Goal: Task Accomplishment & Management: Manage account settings

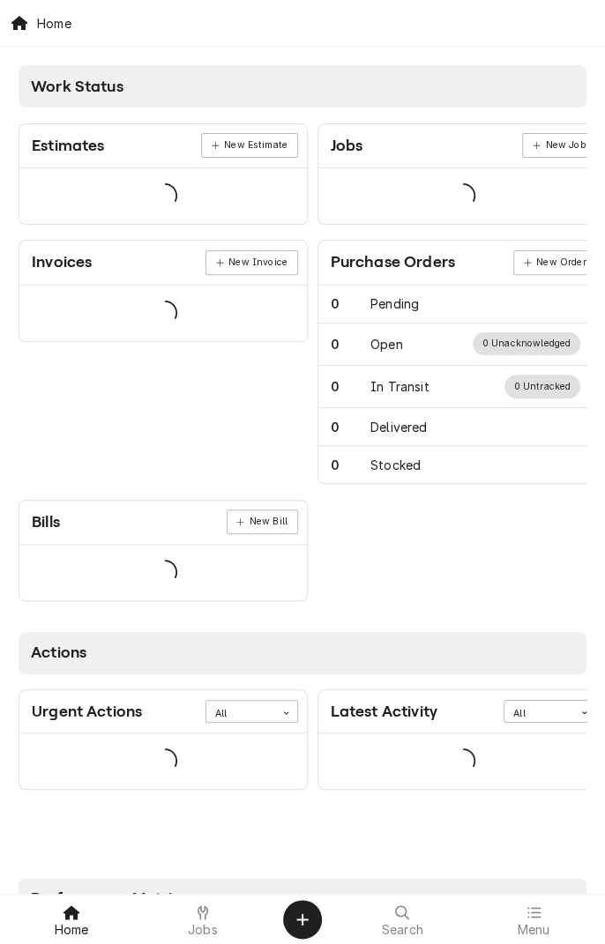
click at [206, 887] on icon at bounding box center [202, 912] width 11 height 14
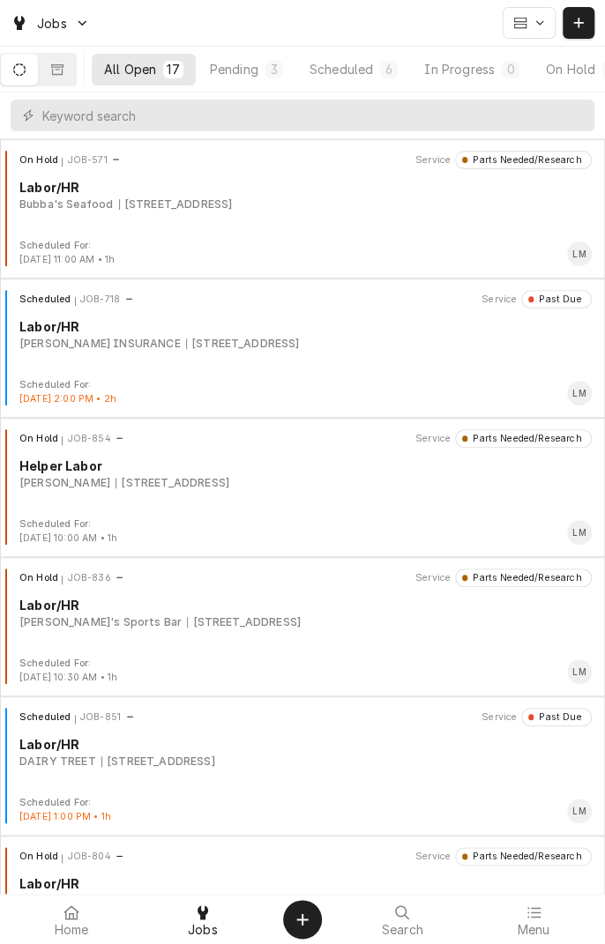
click at [245, 63] on div "Pending" at bounding box center [234, 69] width 48 height 19
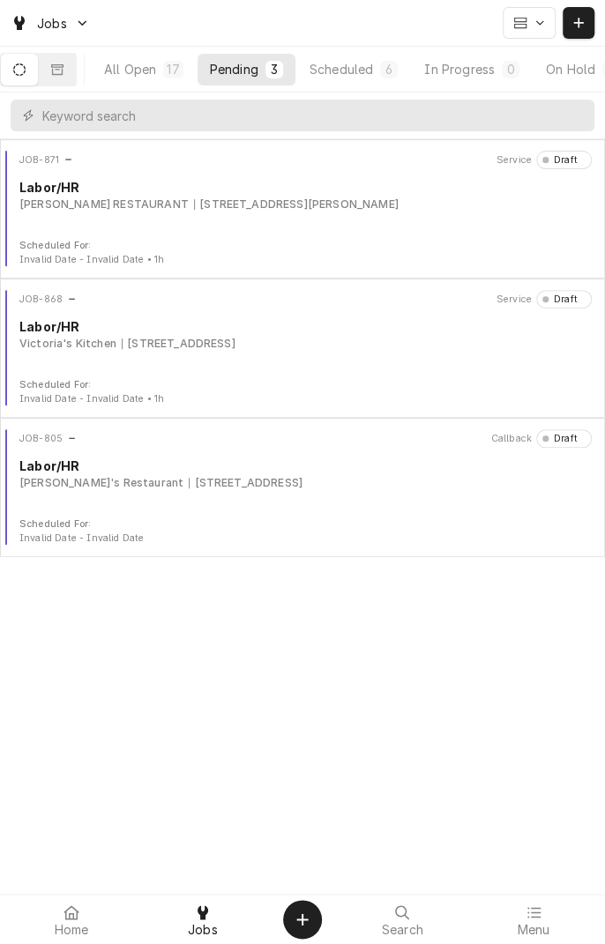
click at [373, 66] on div "Scheduled" at bounding box center [340, 69] width 63 height 19
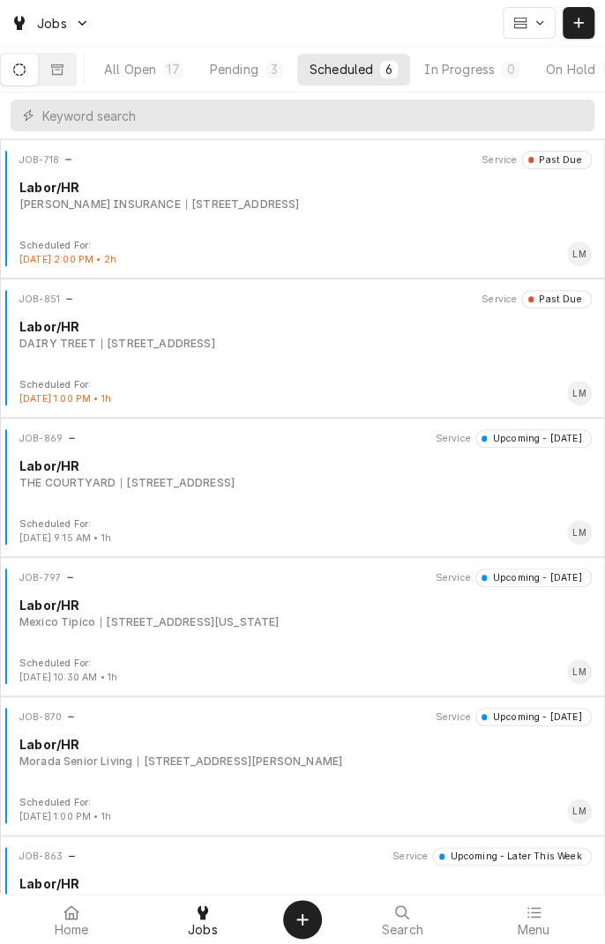
click at [234, 479] on div "[STREET_ADDRESS]" at bounding box center [178, 483] width 114 height 16
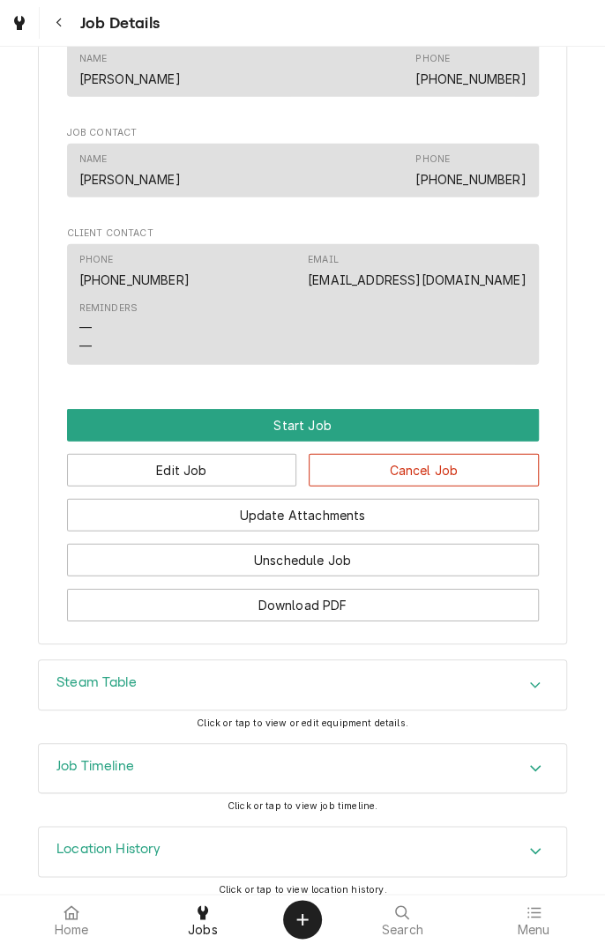
scroll to position [1328, 0]
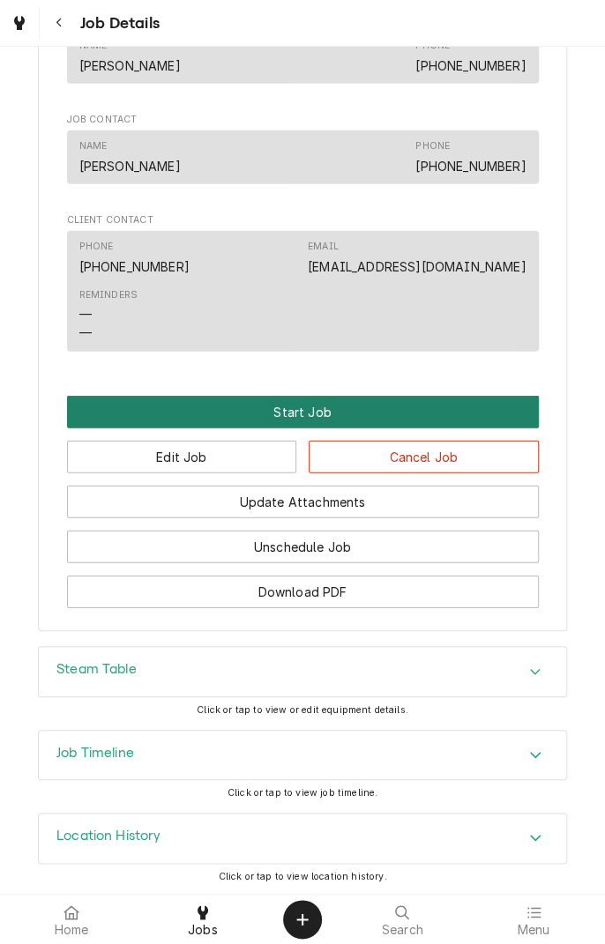
click at [308, 413] on button "Start Job" at bounding box center [302, 412] width 471 height 33
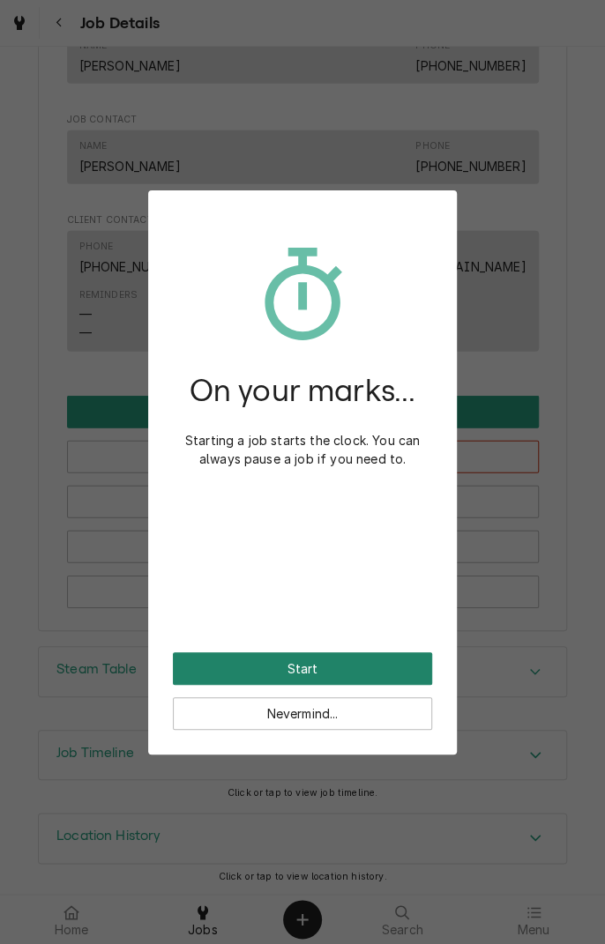
click at [343, 673] on button "Start" at bounding box center [302, 668] width 259 height 33
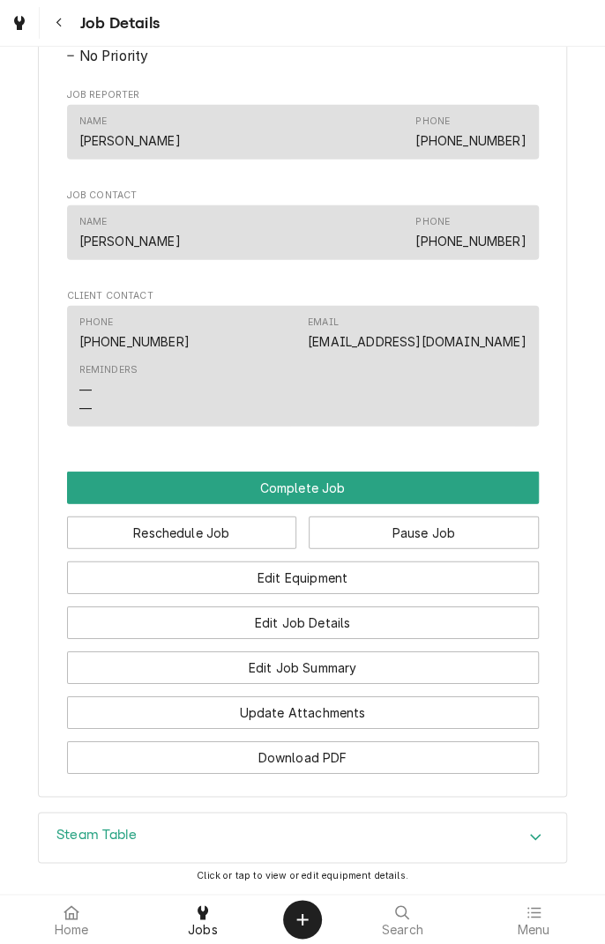
scroll to position [1318, 0]
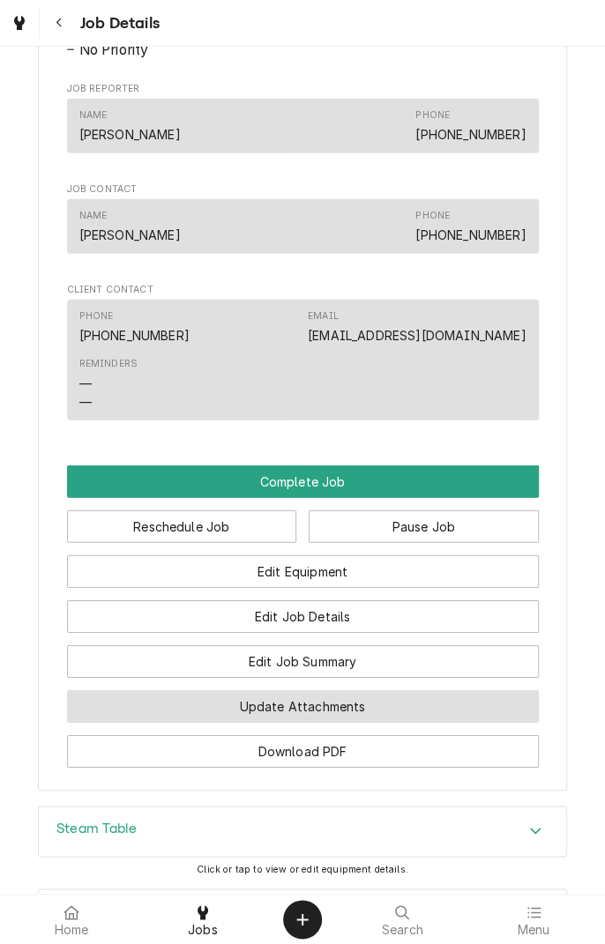
click at [387, 709] on button "Update Attachments" at bounding box center [302, 706] width 471 height 33
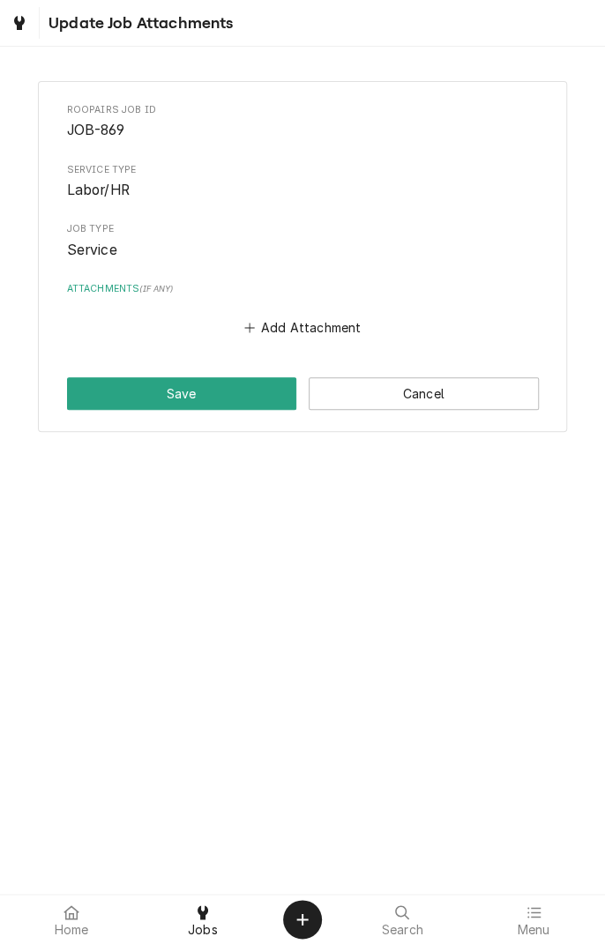
click at [286, 330] on button "Add Attachment" at bounding box center [302, 327] width 123 height 25
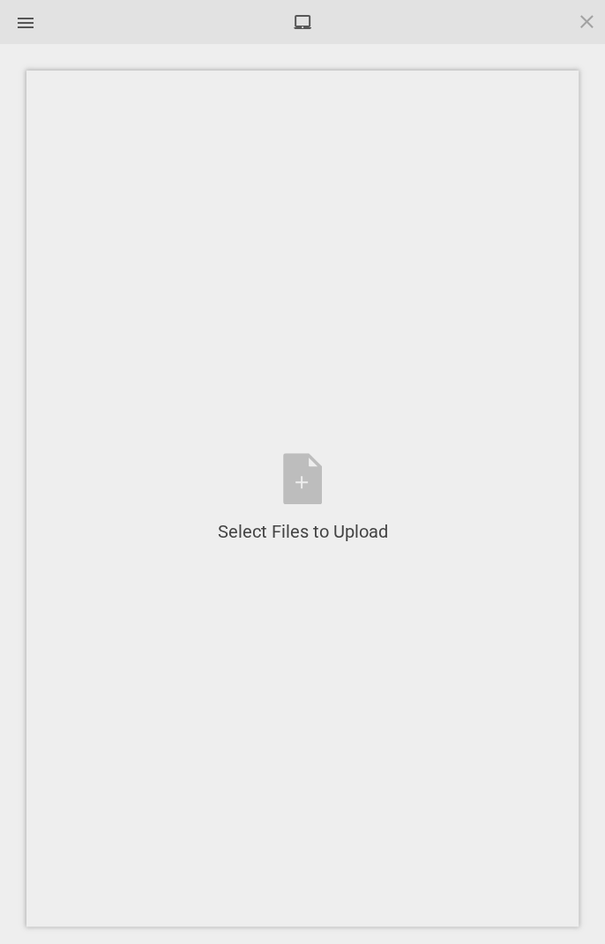
click at [310, 473] on div "Select Files to Upload or Drag and Drop, Copy and Paste Files" at bounding box center [303, 498] width 170 height 91
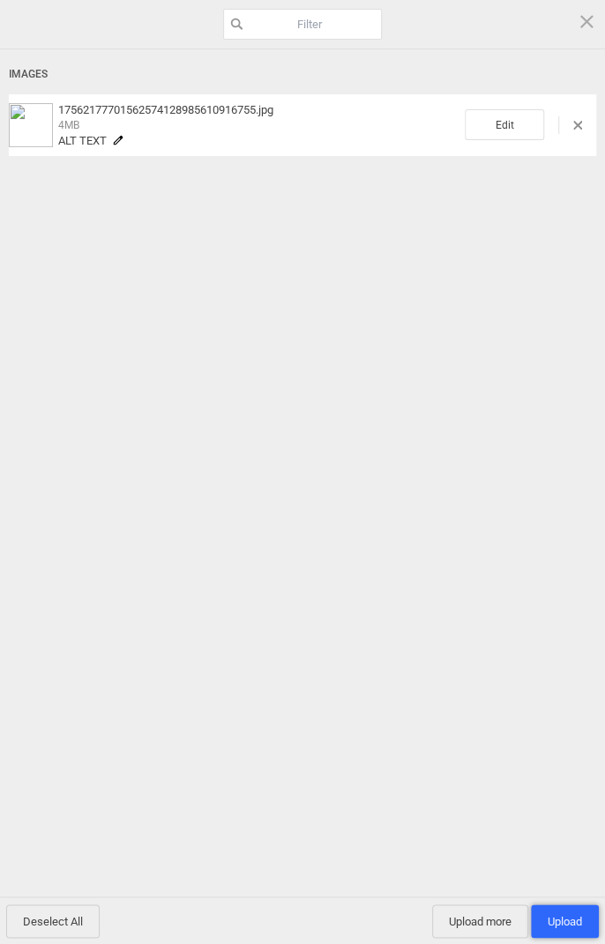
click at [565, 917] on span "Upload 1" at bounding box center [564, 921] width 34 height 13
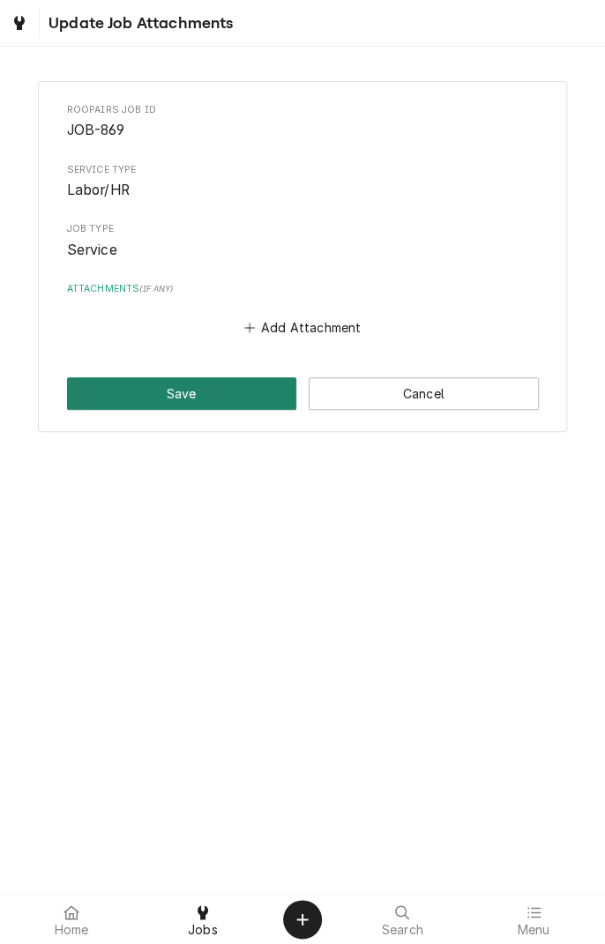
click at [200, 389] on button "Save" at bounding box center [182, 393] width 230 height 33
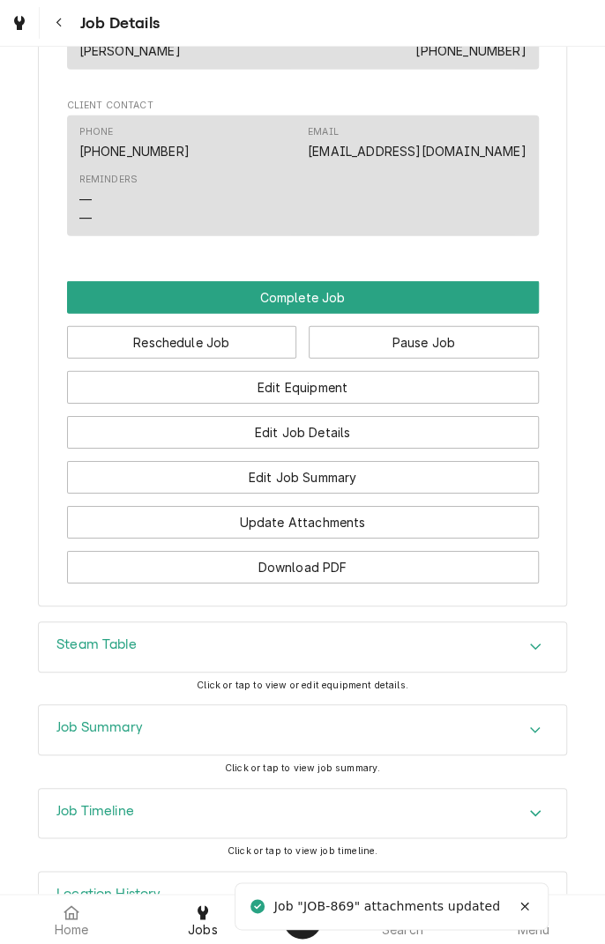
scroll to position [1516, 0]
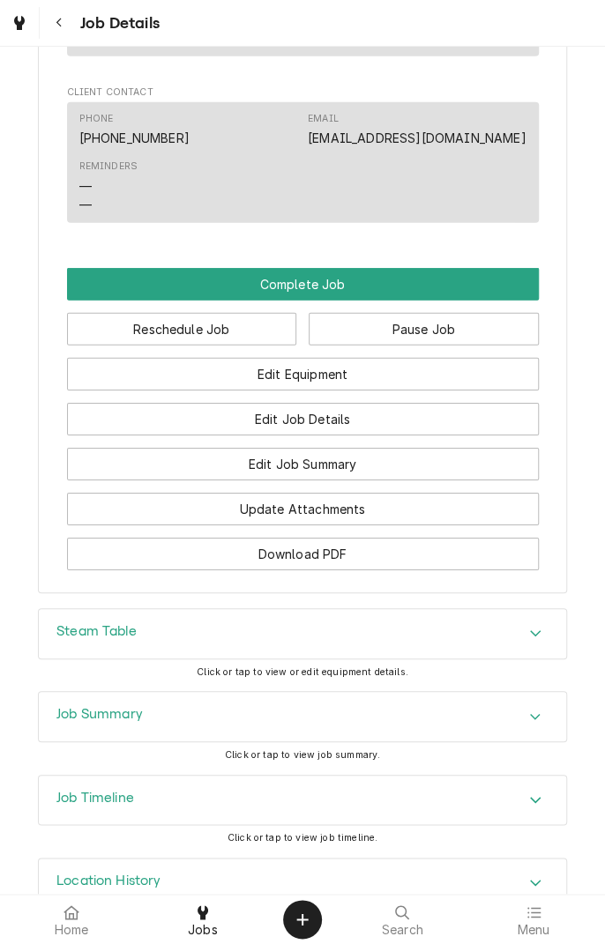
click at [377, 520] on button "Update Attachments" at bounding box center [302, 509] width 471 height 33
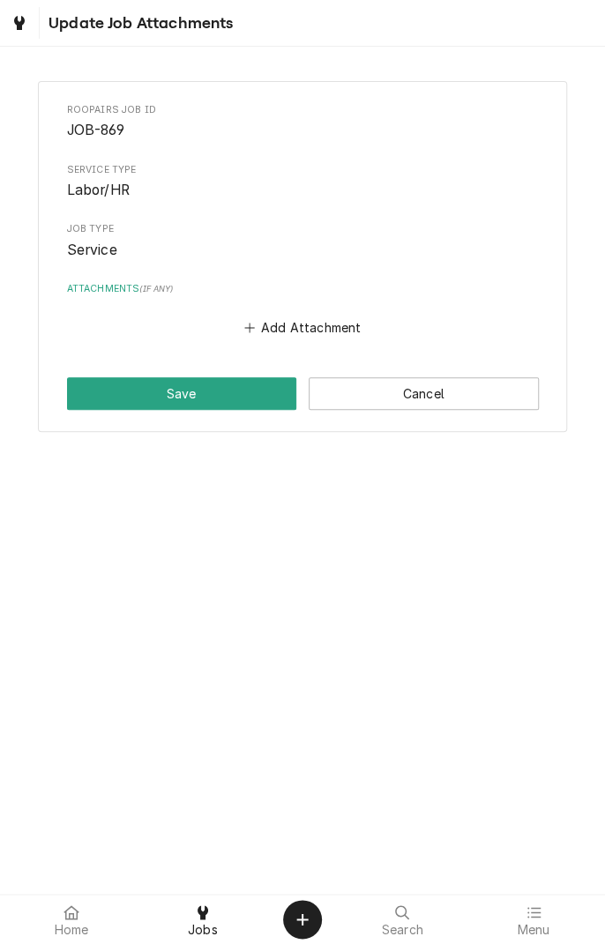
click at [101, 293] on label "Attachments ( if any )" at bounding box center [302, 289] width 471 height 14
click at [83, 284] on label "Attachments ( if any )" at bounding box center [302, 289] width 471 height 14
click at [304, 331] on button "Add Attachment" at bounding box center [302, 327] width 123 height 25
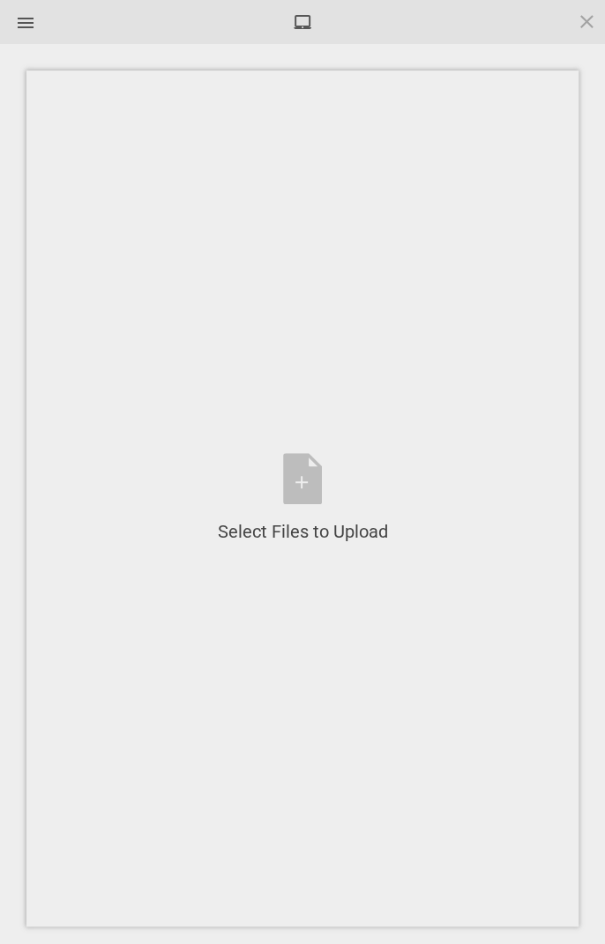
click at [315, 489] on div "Select Files to Upload or Drag and Drop, Copy and Paste Files" at bounding box center [303, 498] width 170 height 91
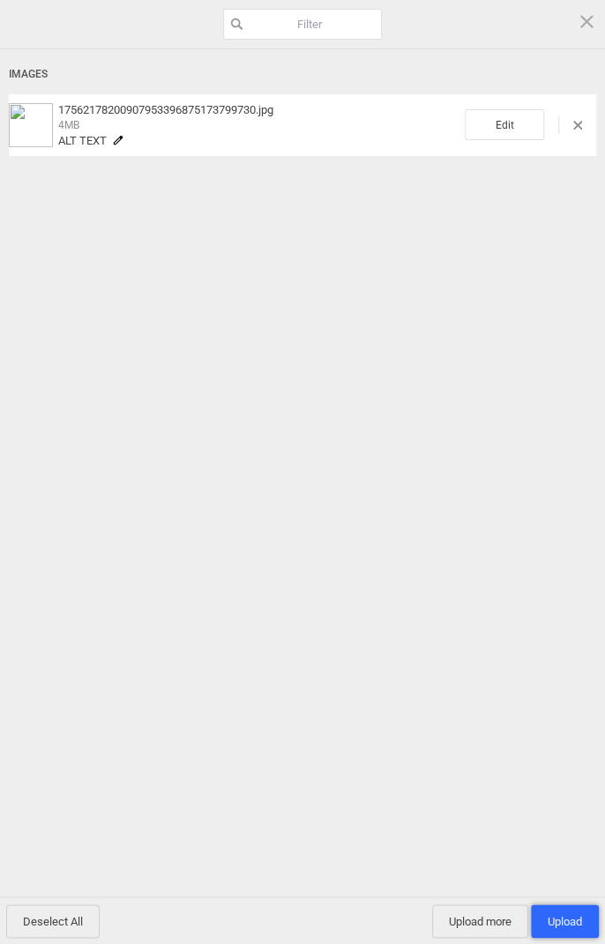
click at [569, 932] on span "Upload 1" at bounding box center [565, 920] width 68 height 33
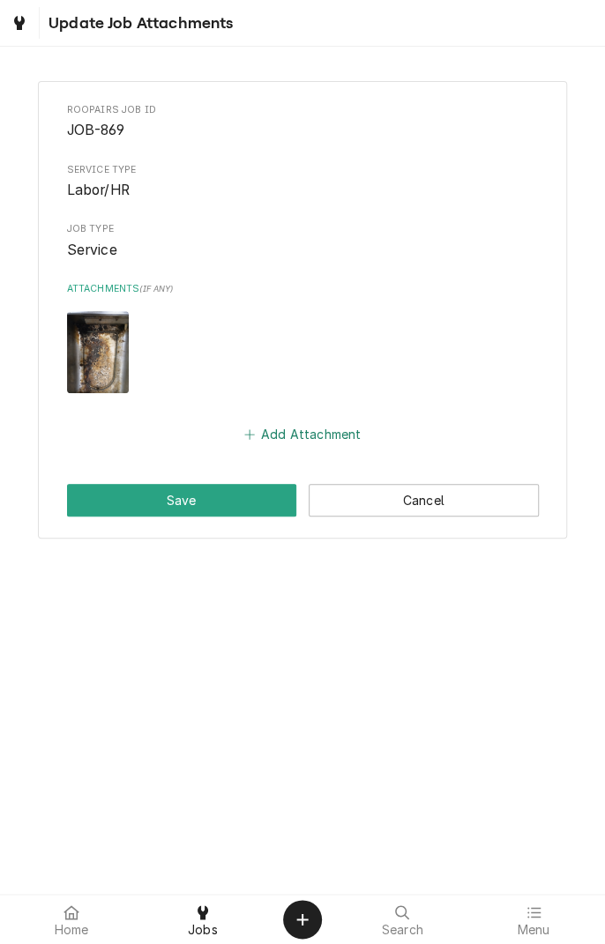
click at [293, 434] on button "Add Attachment" at bounding box center [302, 434] width 123 height 25
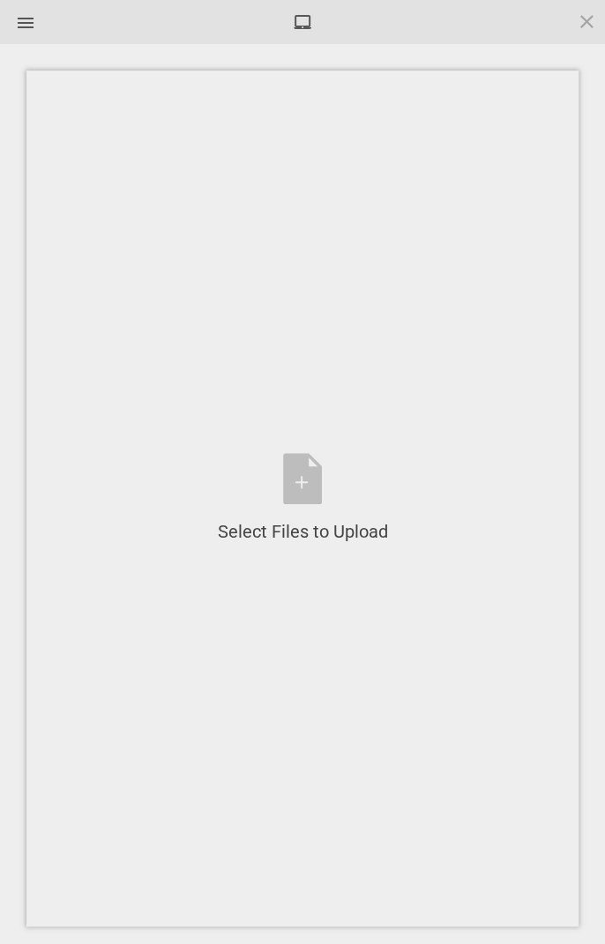
click at [295, 482] on div "Select Files to Upload or Drag and Drop, Copy and Paste Files" at bounding box center [303, 498] width 170 height 91
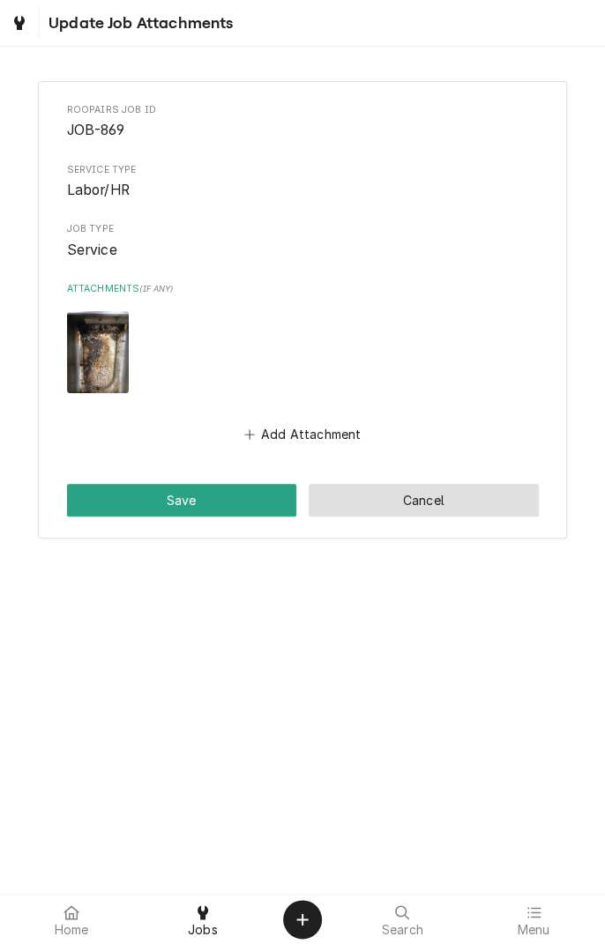
click at [419, 504] on button "Cancel" at bounding box center [423, 500] width 230 height 33
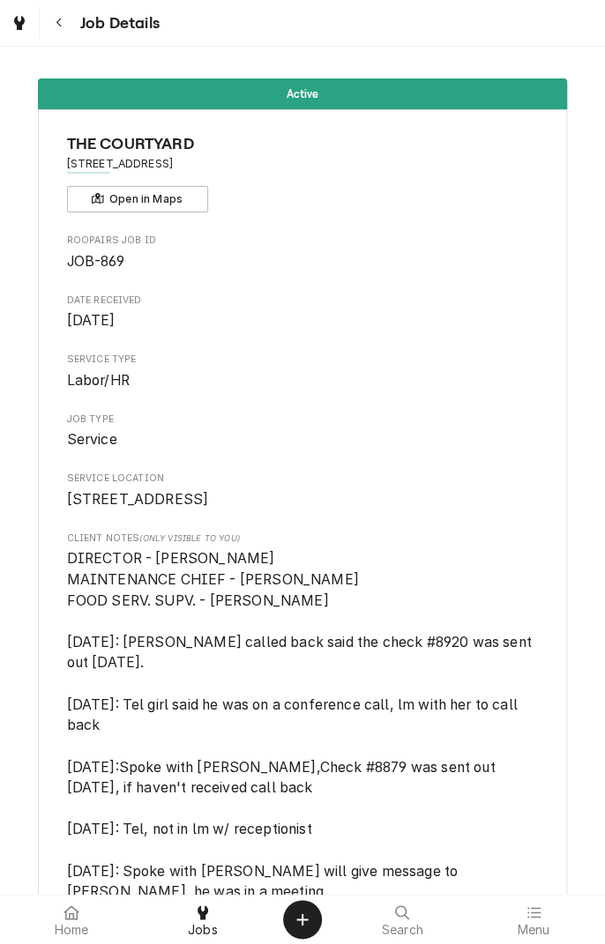
scroll to position [1516, 0]
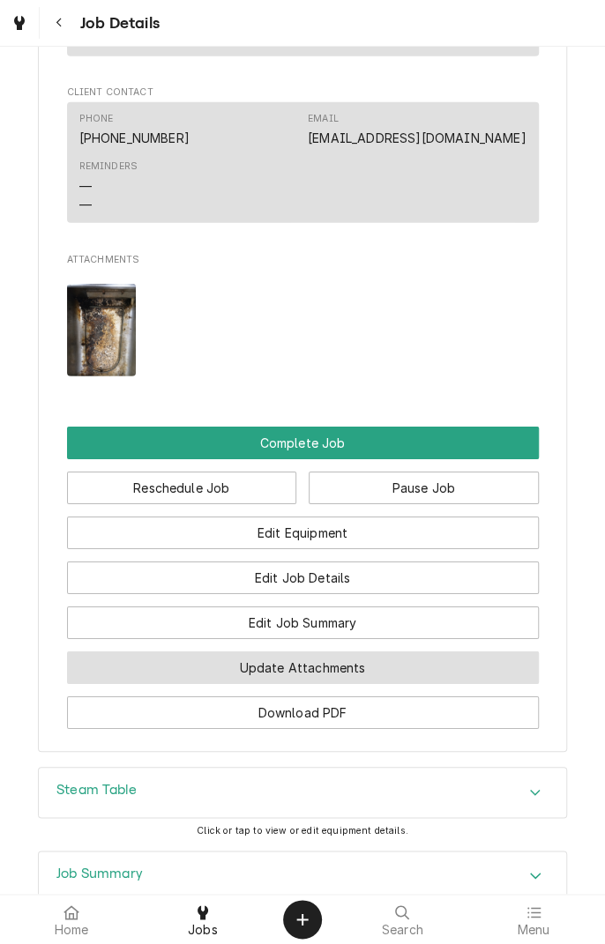
click at [399, 671] on button "Update Attachments" at bounding box center [302, 667] width 471 height 33
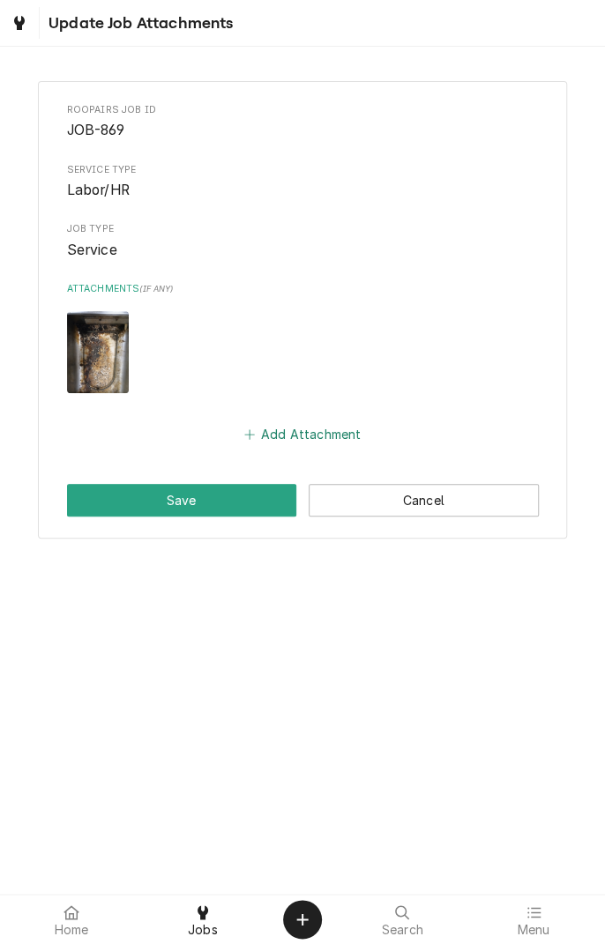
click at [298, 443] on button "Add Attachment" at bounding box center [302, 434] width 123 height 25
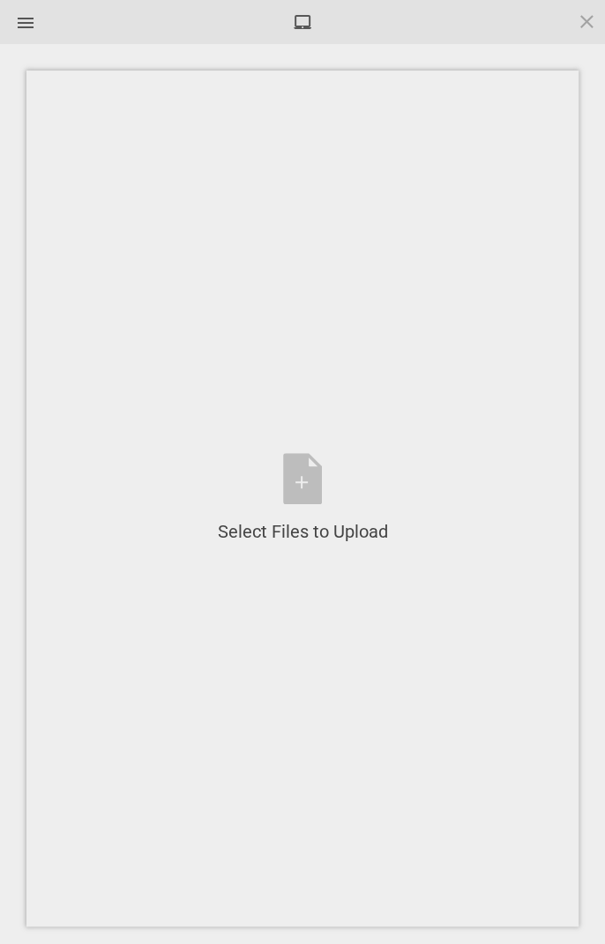
click at [306, 479] on div "Select Files to Upload or Drag and Drop, Copy and Paste Files" at bounding box center [303, 498] width 170 height 91
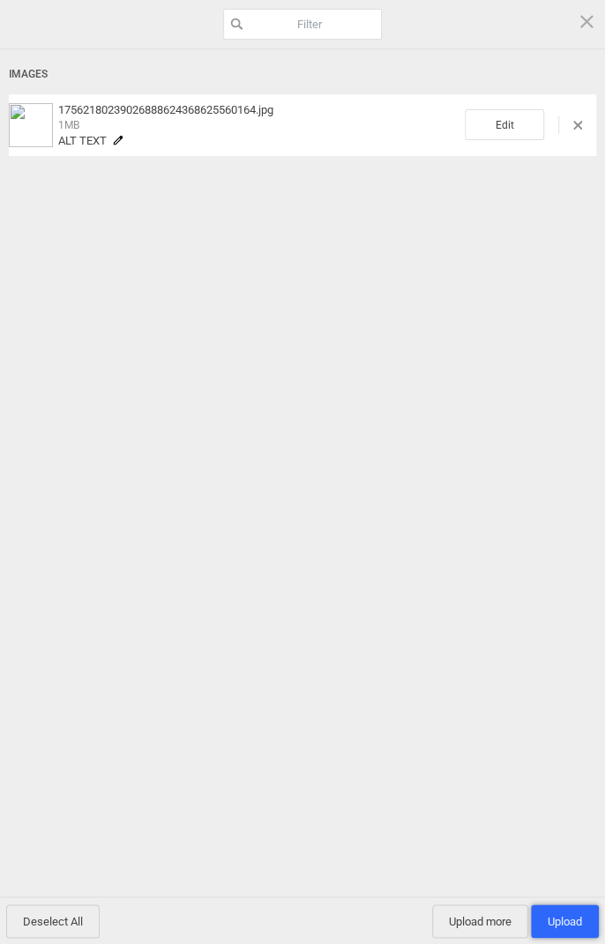
click at [568, 922] on span "Upload 1" at bounding box center [564, 921] width 34 height 13
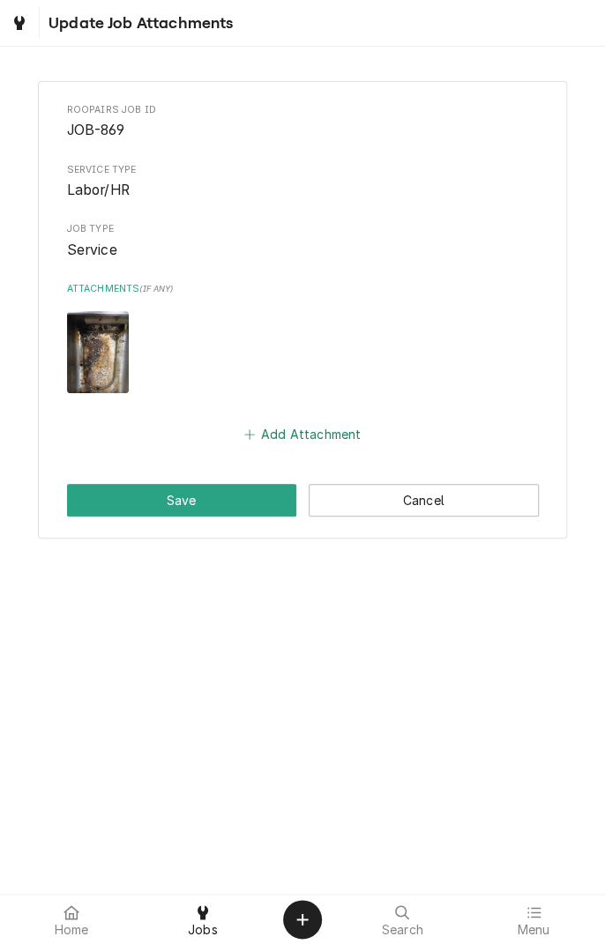
click at [278, 438] on button "Add Attachment" at bounding box center [302, 434] width 123 height 25
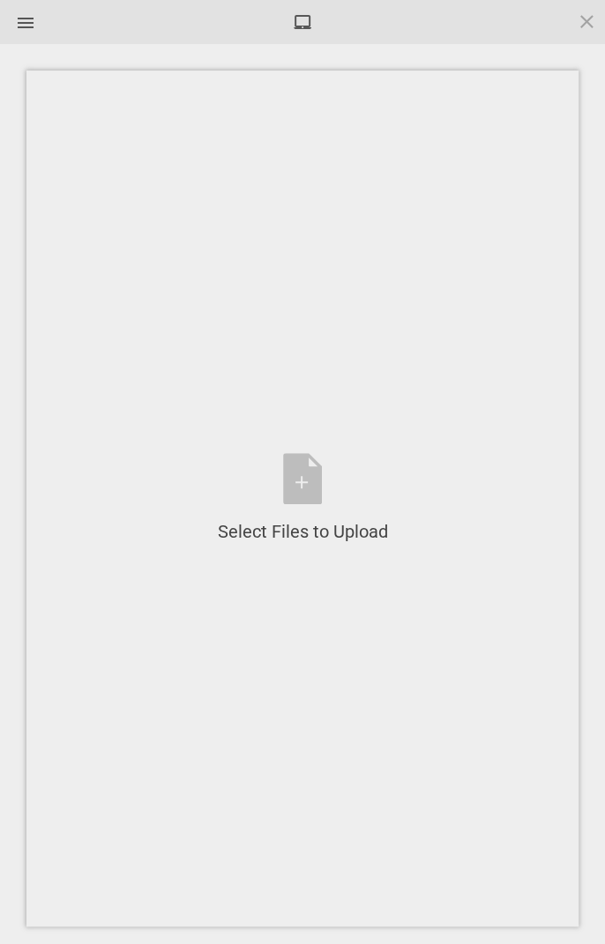
click at [297, 486] on div "Select Files to Upload or Drag and Drop, Copy and Paste Files" at bounding box center [303, 498] width 170 height 91
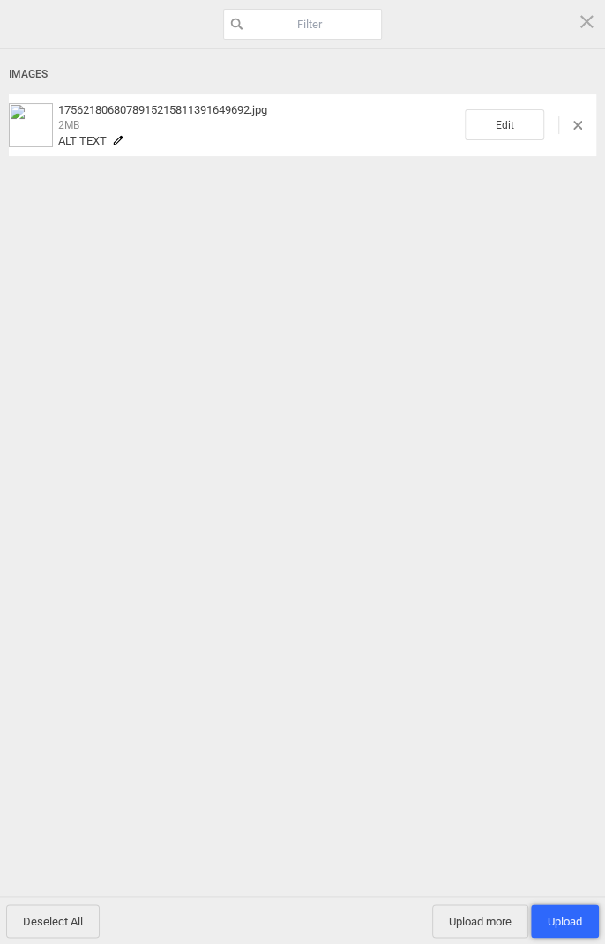
click at [574, 922] on span "Upload 1" at bounding box center [564, 921] width 34 height 13
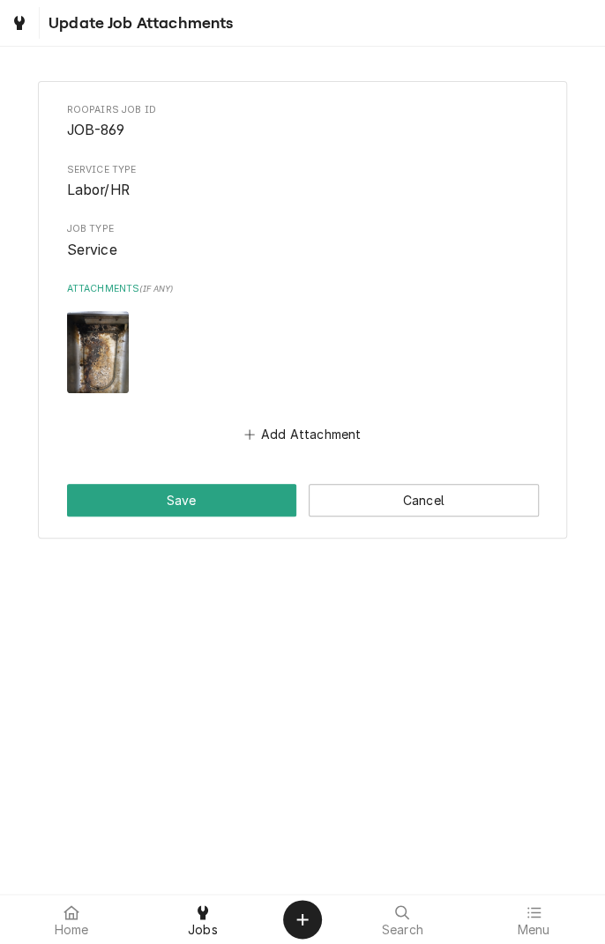
click at [214, 8] on div "Update Job Attachments" at bounding box center [302, 23] width 605 height 46
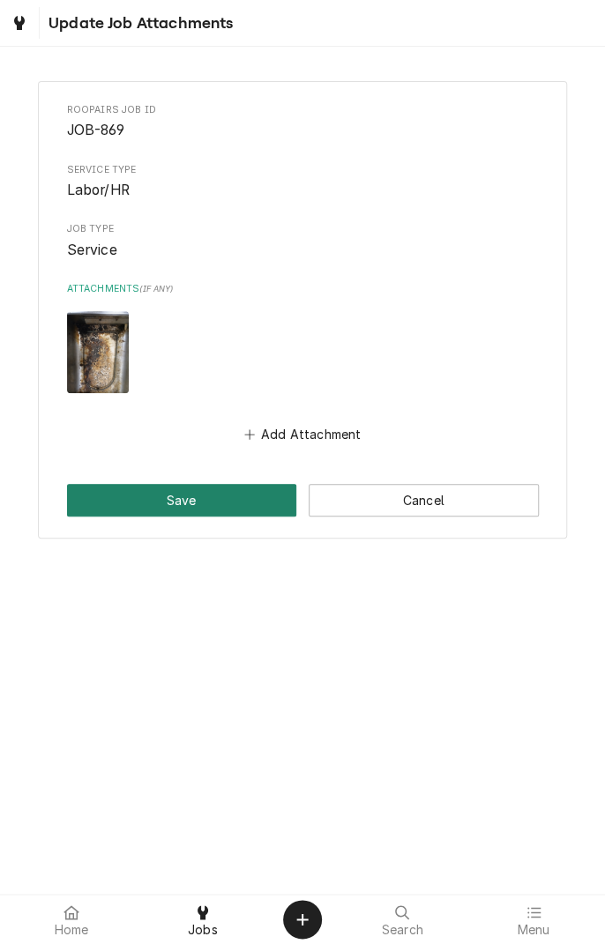
click at [220, 511] on button "Save" at bounding box center [182, 500] width 230 height 33
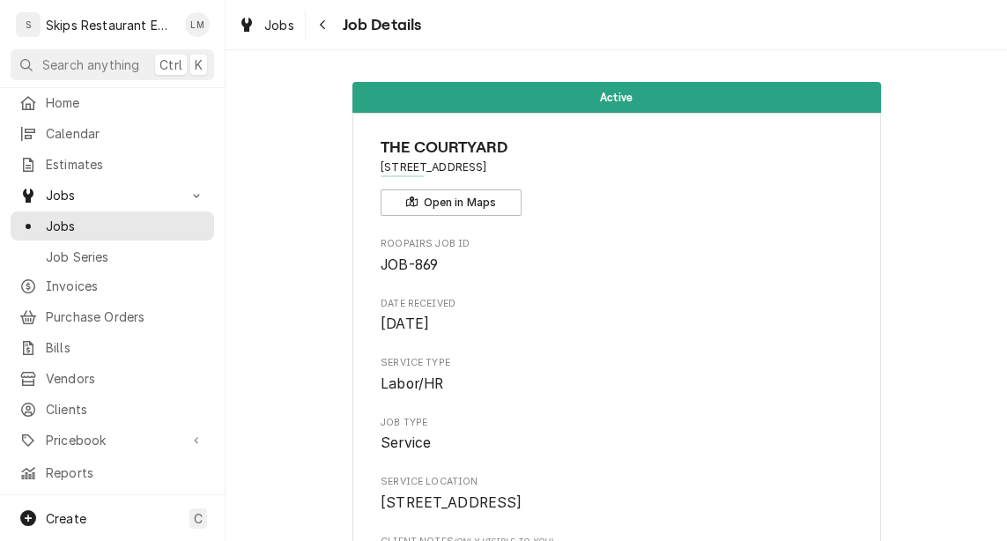
scroll to position [52, 0]
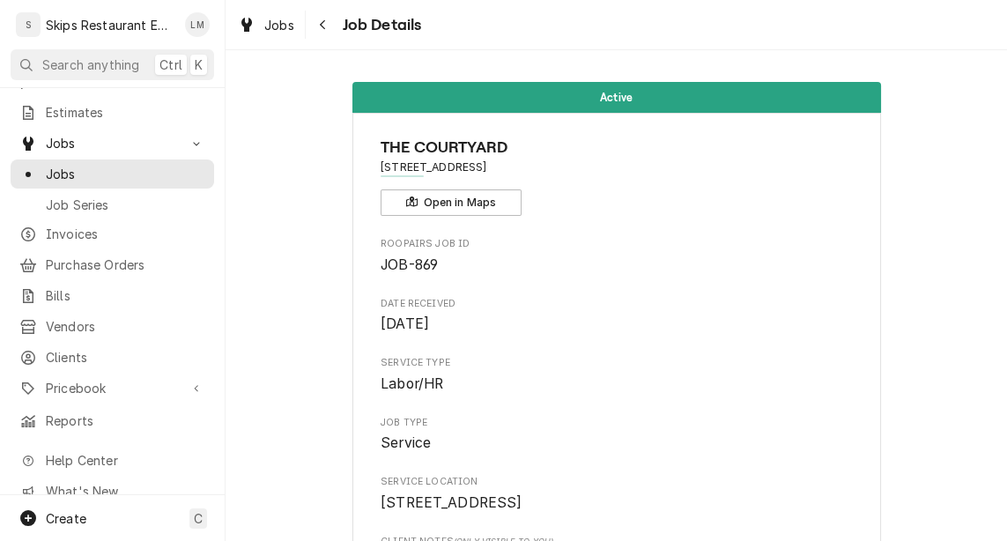
click at [604, 29] on div "Jobs Job Details" at bounding box center [617, 24] width 782 height 49
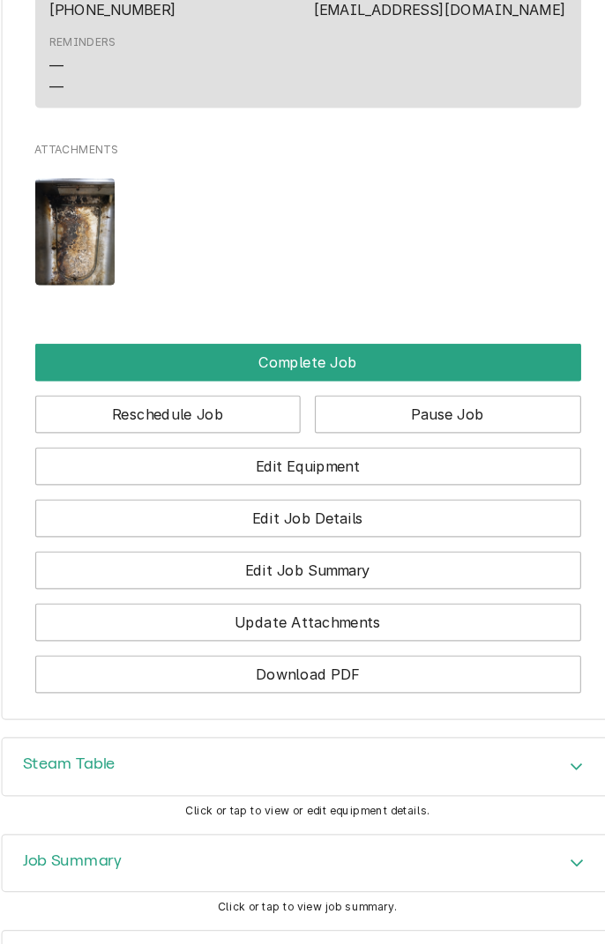
scroll to position [1579, 0]
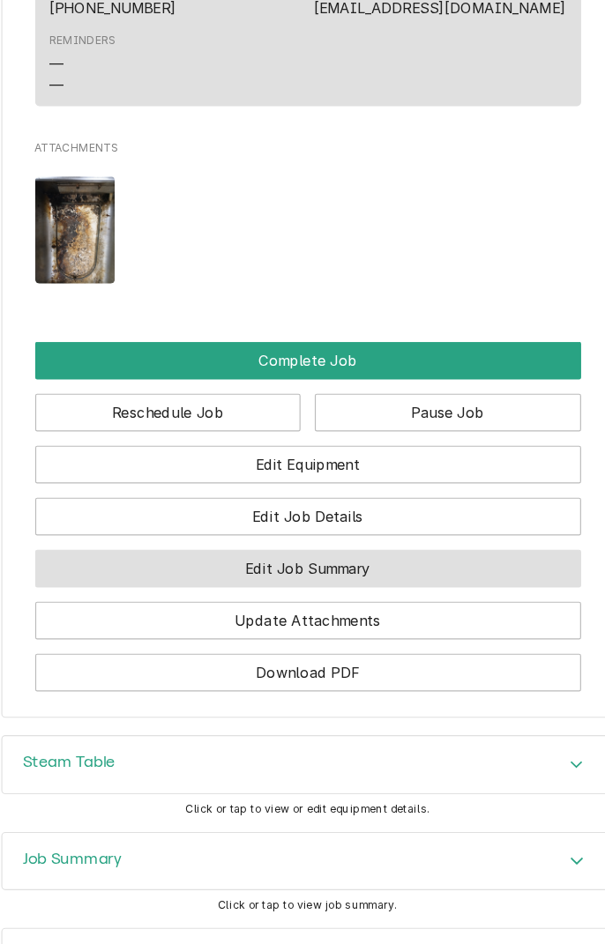
click at [389, 571] on button "Edit Job Summary" at bounding box center [302, 559] width 471 height 33
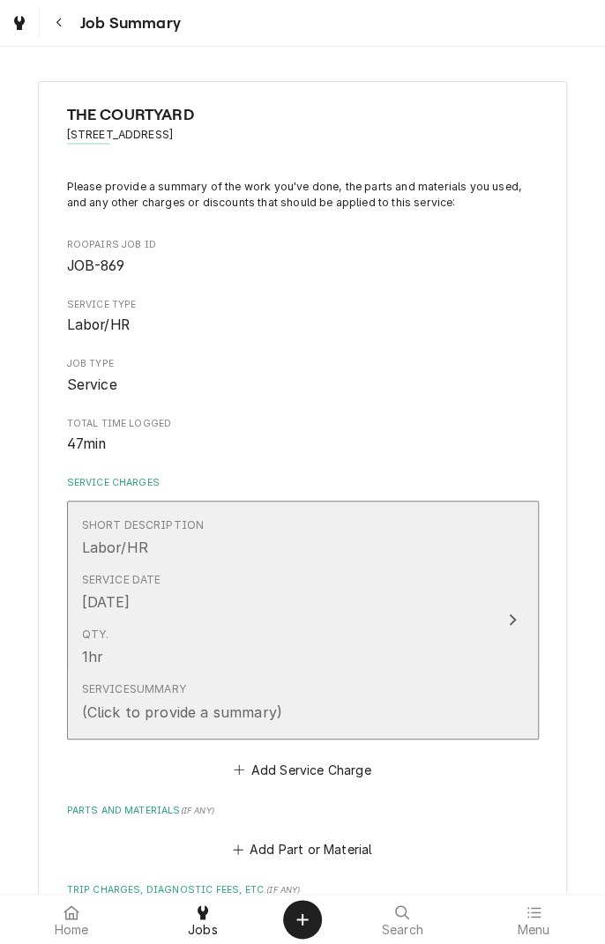
click at [503, 621] on div "Update Line Item" at bounding box center [512, 619] width 23 height 21
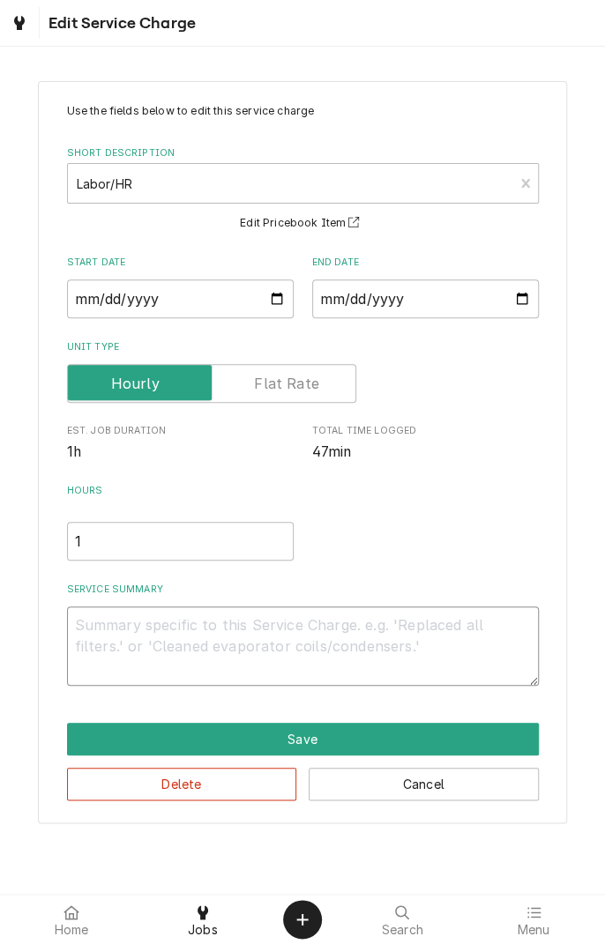
click at [321, 631] on textarea "Service Summary" at bounding box center [302, 645] width 471 height 79
type textarea "x"
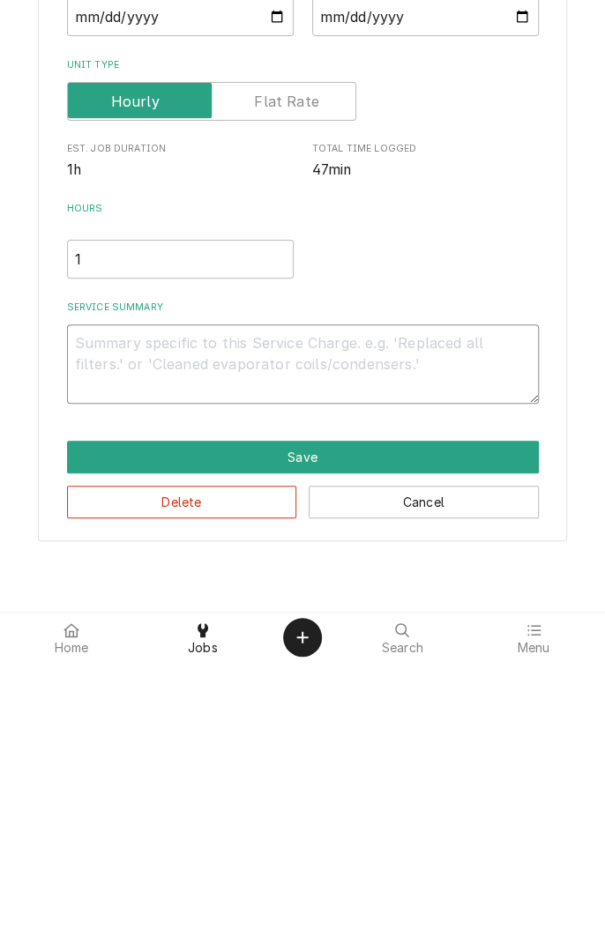
type textarea "D"
type textarea "x"
type textarea "Di"
type textarea "x"
type textarea "Dia"
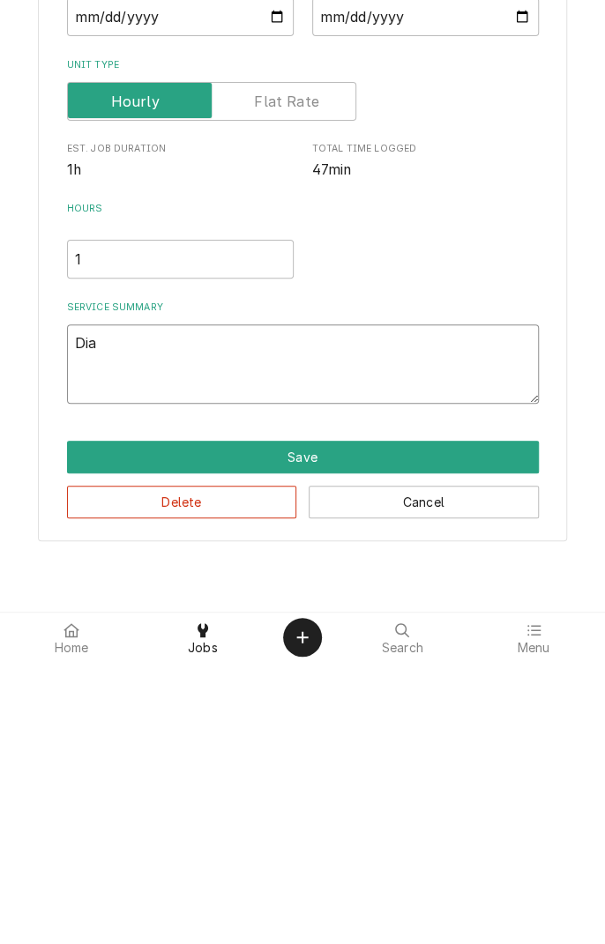
type textarea "x"
type textarea "Diag"
type textarea "x"
type textarea "Diagn"
type textarea "x"
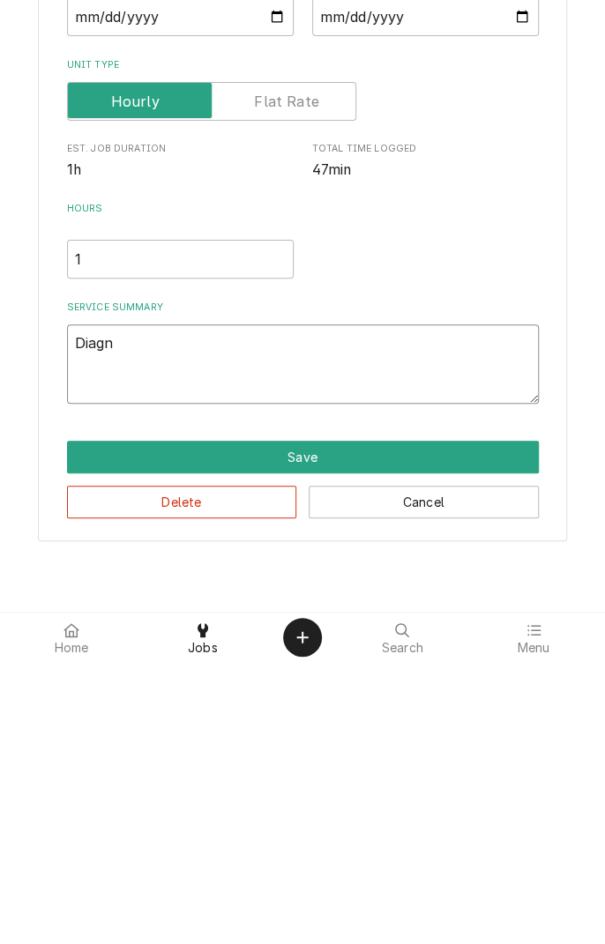
type textarea "Diagno"
type textarea "x"
type textarea "Diagnos"
type textarea "x"
type textarea "Diagnose"
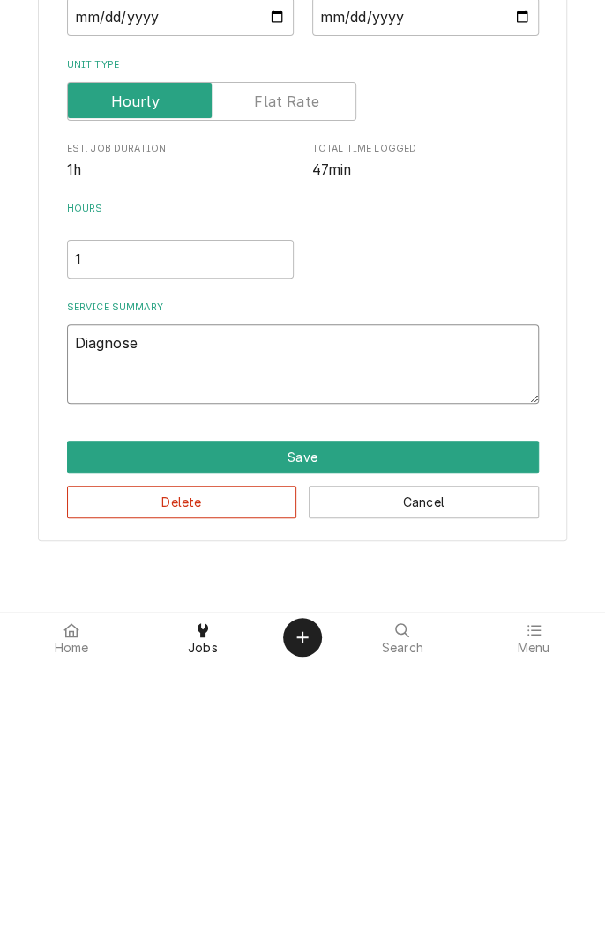
type textarea "x"
type textarea "Diagnosed"
type textarea "x"
type textarea "Diagnosed"
type textarea "x"
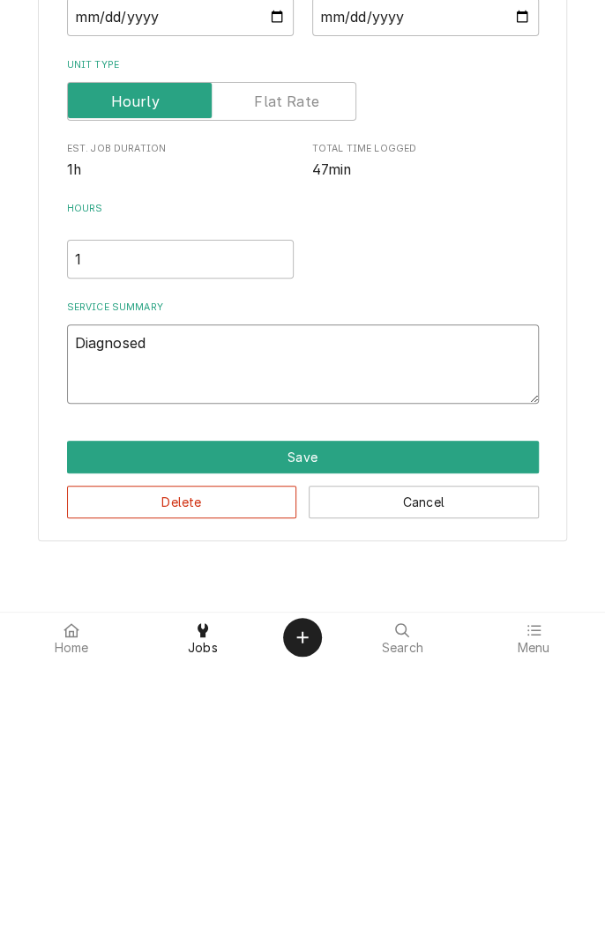
type textarea "Diagnosed n"
type textarea "x"
type textarea "Diagnosed no"
type textarea "x"
type textarea "Diagnosed non"
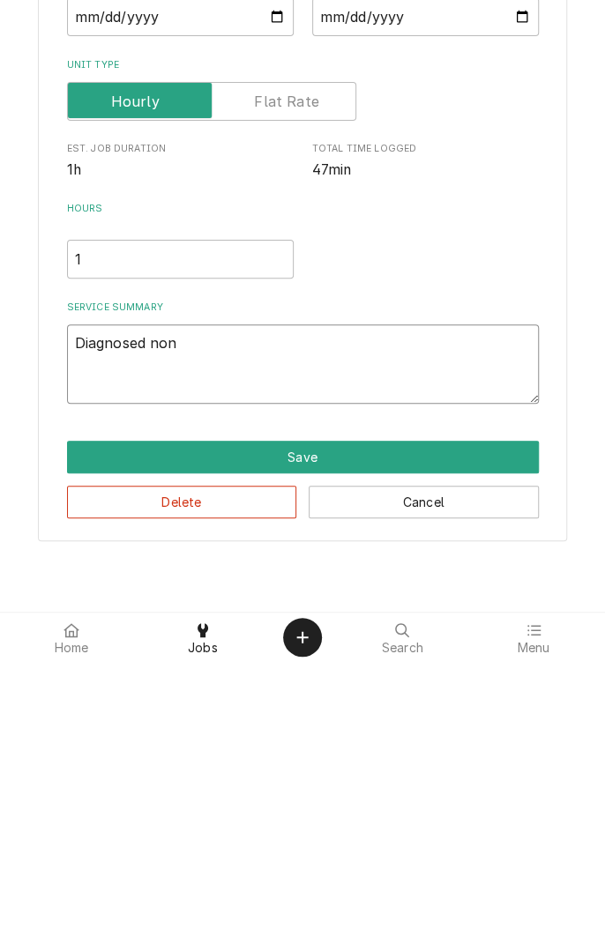
type textarea "x"
type textarea "Diagnosed nono"
type textarea "x"
type textarea "Diagnosed nonop"
type textarea "x"
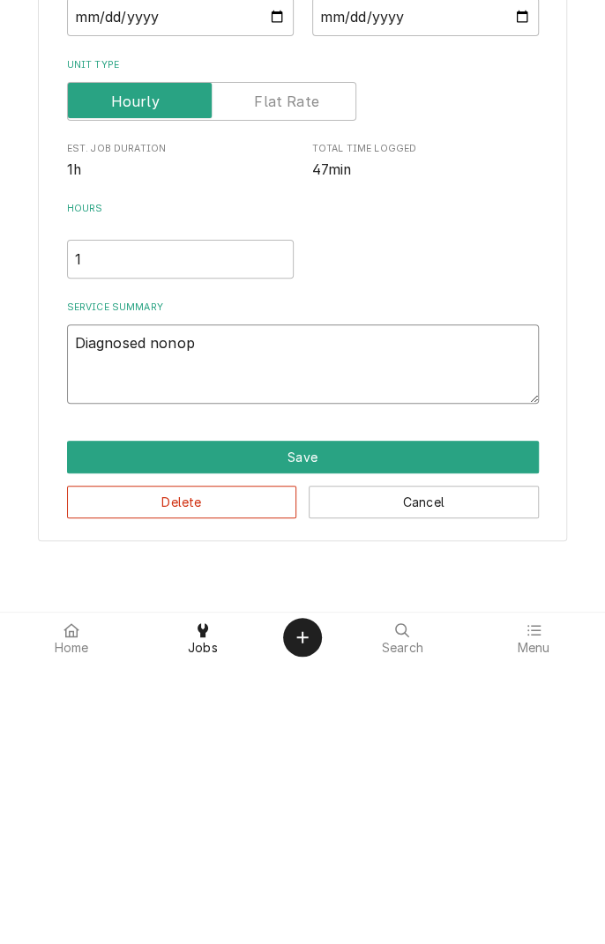
type textarea "Diagnosed nonope"
type textarea "x"
type textarea "Diagnosed nonoper"
type textarea "x"
type textarea "Diagnosed nonoperating"
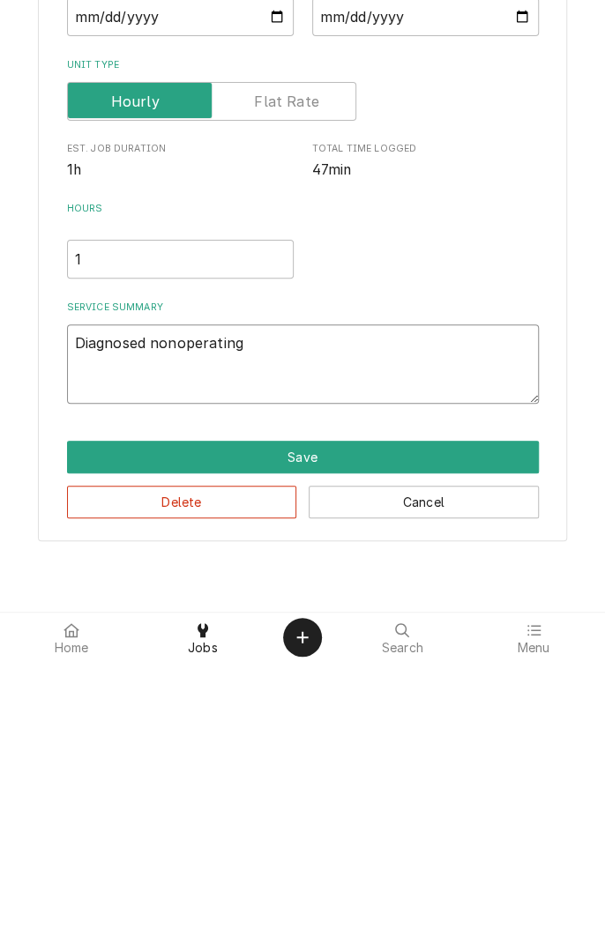
type textarea "x"
type textarea "Diagnosed nonoperating w"
type textarea "x"
type textarea "Diagnosed nonoperating we"
type textarea "x"
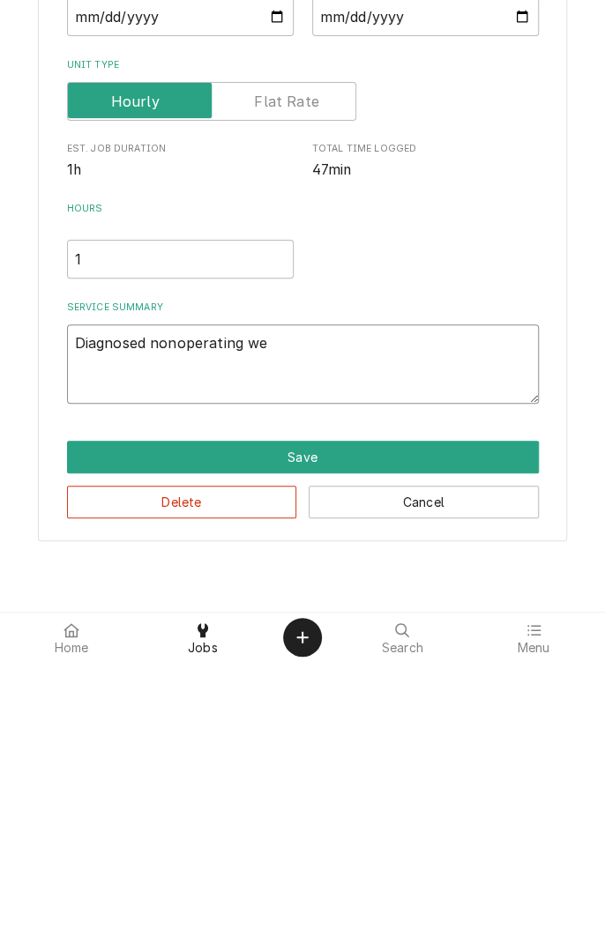
type textarea "Diagnosed nonoperating wel"
type textarea "x"
type textarea "Diagnosed nonoperating well"
type textarea "x"
type textarea "Diagnosed nonoperating wells"
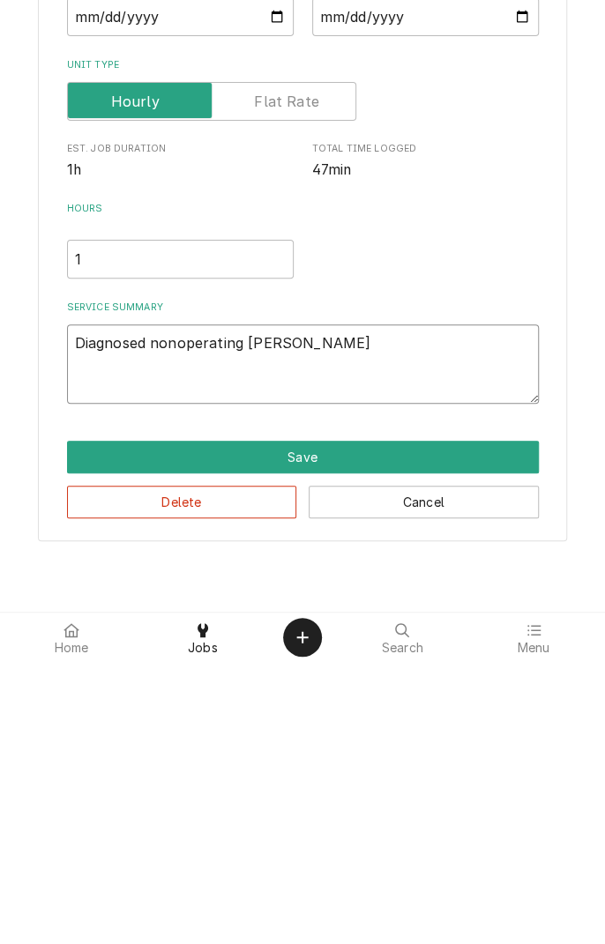
type textarea "x"
type textarea "Diagnosed nonoperating wells"
type textarea "x"
type textarea "Diagnosed nonoperating wells #"
type textarea "x"
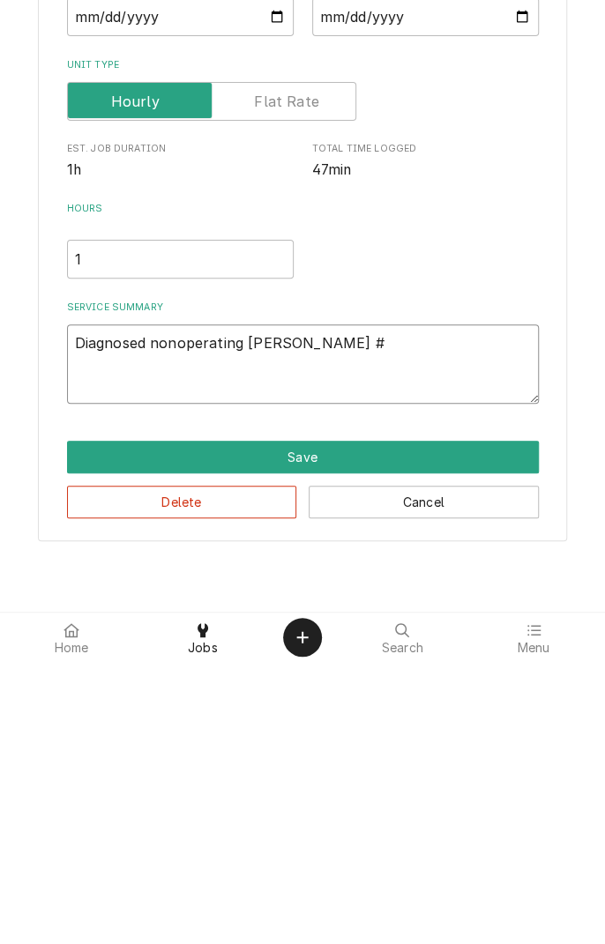
type textarea "Diagnosed nonoperating wells #1"
type textarea "x"
type textarea "Diagnosed nonoperating wells #1"
type textarea "x"
type textarea "Diagnosed nonoperating wells #1 a"
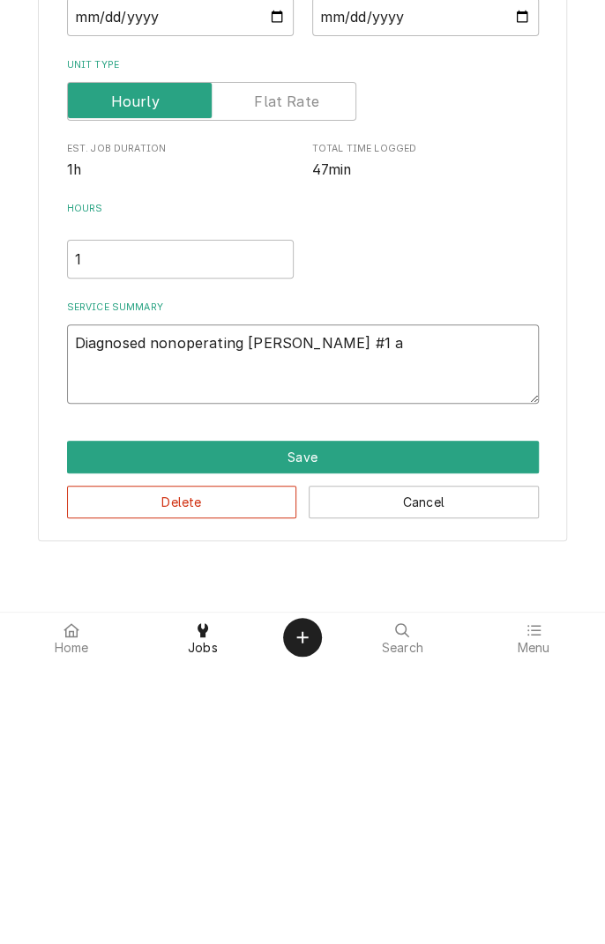
type textarea "x"
type textarea "Diagnosed nonoperating wells #1 an"
type textarea "x"
type textarea "Diagnosed nonoperating wells #1 and"
type textarea "x"
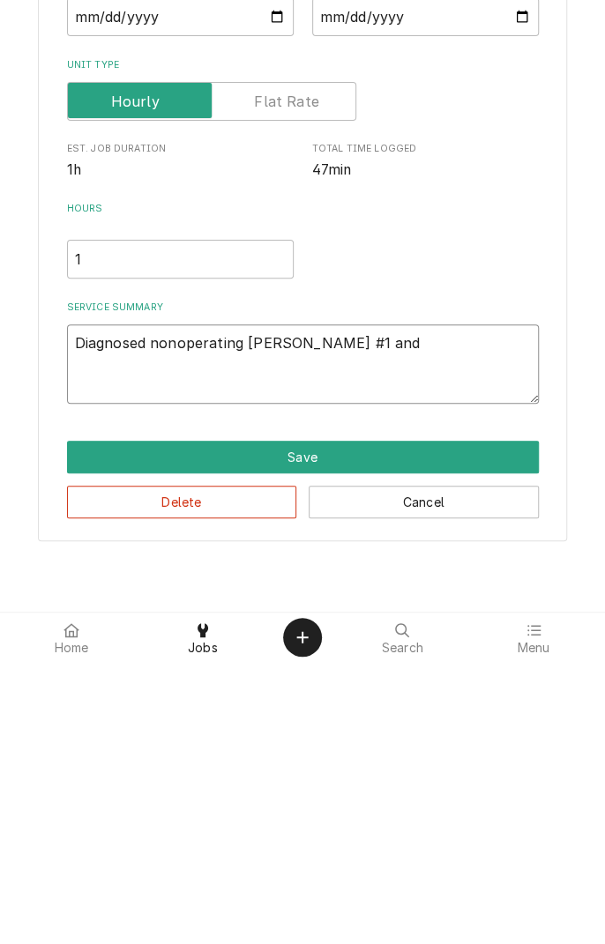
type textarea "Diagnosed nonoperating wells #1 and"
type textarea "x"
type textarea "Diagnosed nonoperating wells #1 and #"
type textarea "x"
type textarea "Diagnosed nonoperating wells #1 and #5"
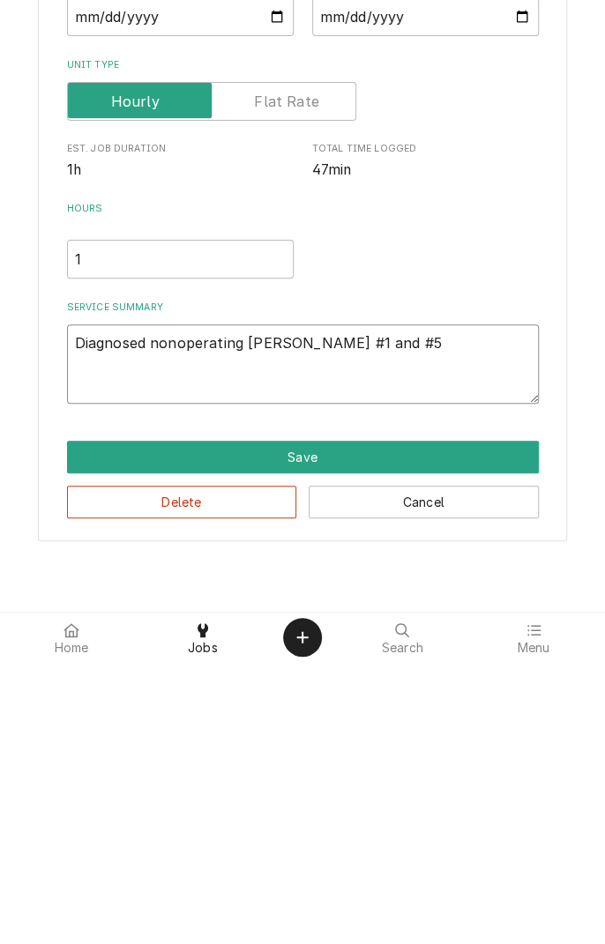
type textarea "x"
type textarea "Diagnosed nonoperating wells #1 and #5."
type textarea "x"
type textarea "Diagnosed nonoperating wells #1 and #5."
type textarea "x"
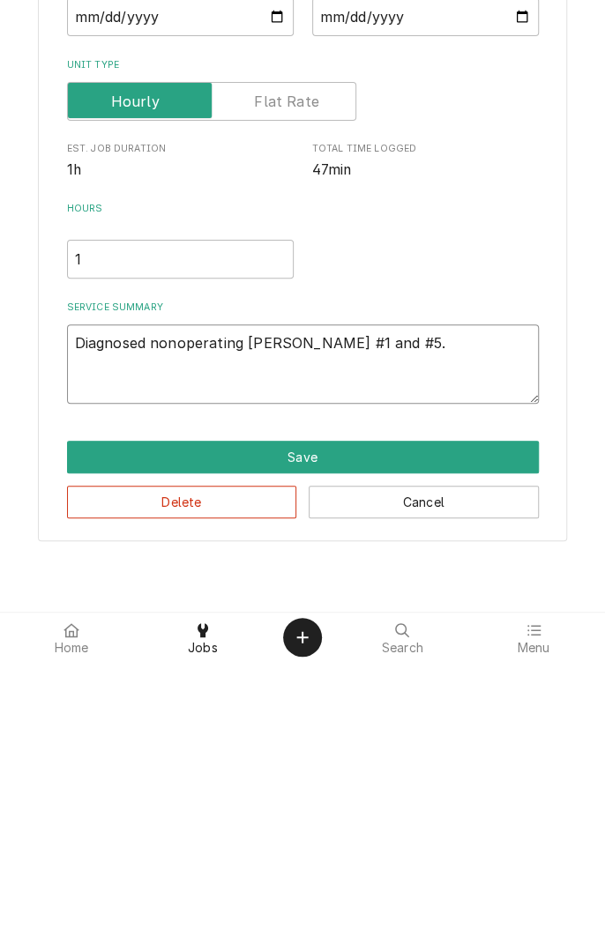
type textarea "Diagnosed nonoperating wells #1 and #5. B"
type textarea "x"
type textarea "Diagnosed nonoperating wells #1 and #5. Bo"
type textarea "x"
type textarea "Diagnosed nonoperating wells #1 and #5. Bot"
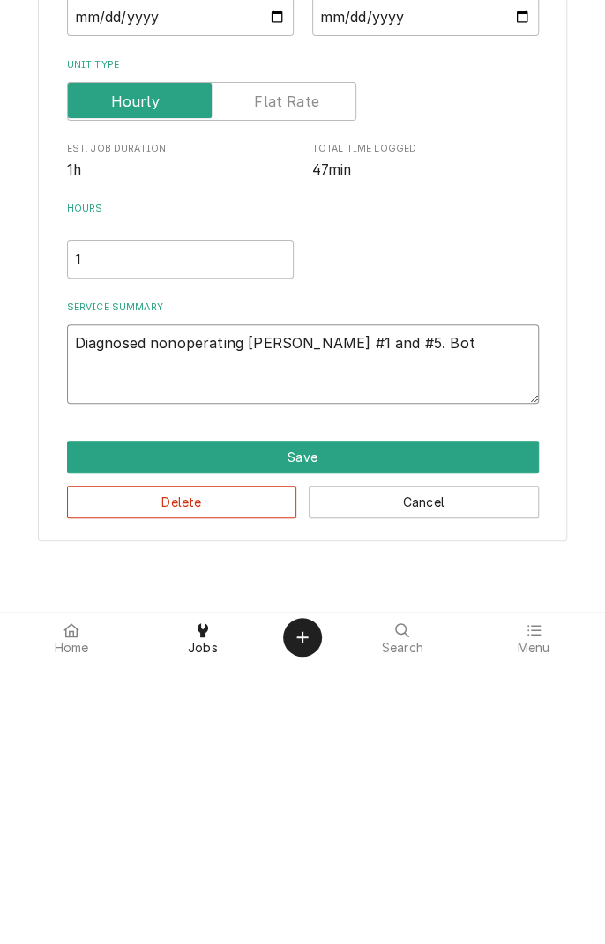
type textarea "x"
type textarea "Diagnosed nonoperating wells #1 and #5. Both"
type textarea "x"
type textarea "Diagnosed nonoperating wells #1 and #5. Both"
type textarea "x"
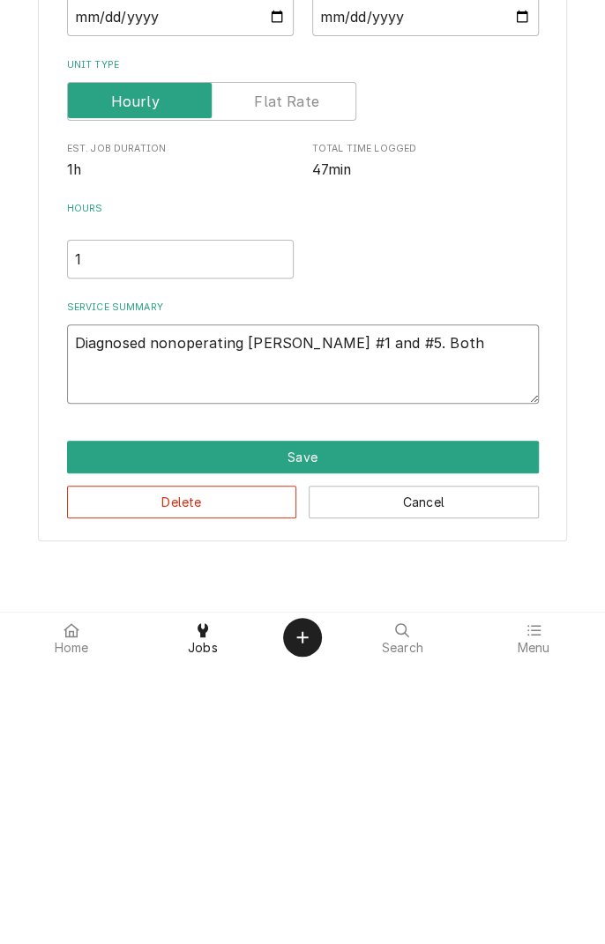
type textarea "Diagnosed nonoperating wells #1 and #5. Both e"
type textarea "x"
type textarea "Diagnosed nonoperating wells #1 and #5. Both el"
type textarea "x"
type textarea "Diagnosed nonoperating wells #1 and #5. Both ele"
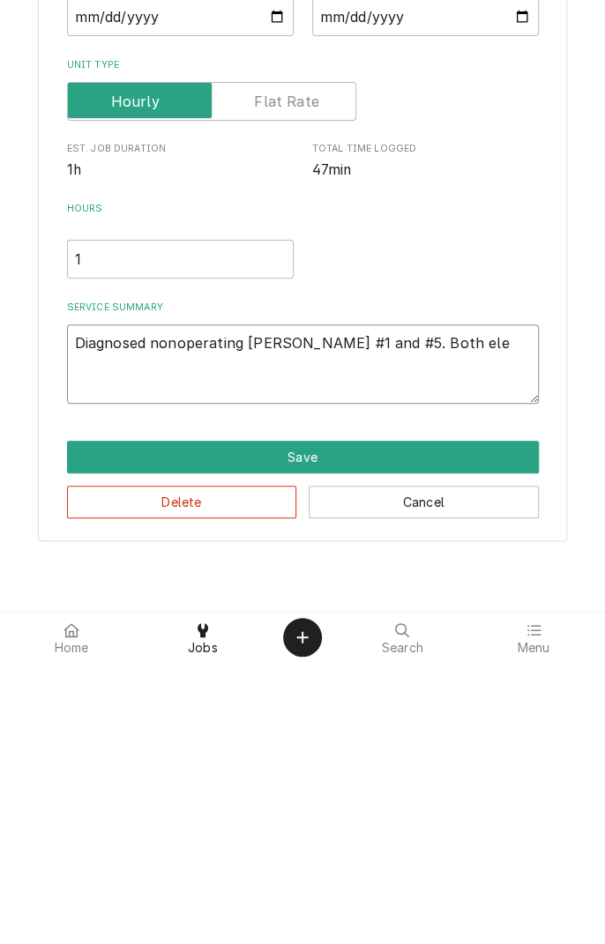
type textarea "x"
type textarea "Diagnosed nonoperating wells #1 and #5. Both elem"
type textarea "x"
type textarea "Diagnosed nonoperating wells #1 and #5. Both eleme"
type textarea "x"
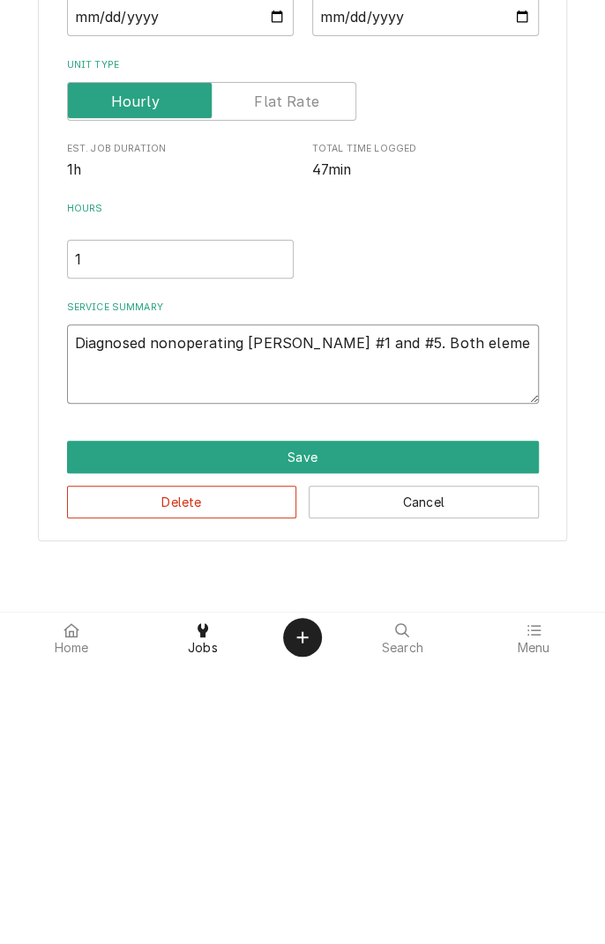
type textarea "Diagnosed nonoperating wells #1 and #5. Both elemen"
type textarea "x"
type textarea "Diagnosed nonoperating wells #1 and #5. Both element"
type textarea "x"
type textarea "Diagnosed nonoperating wells #1 and #5. Both elements"
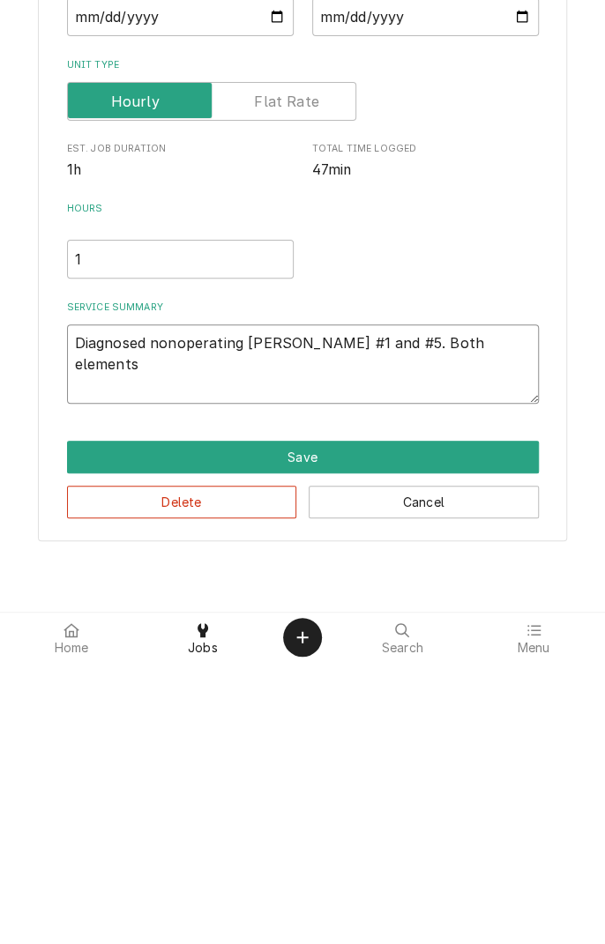
type textarea "x"
type textarea "Diagnosed nonoperating wells #1 and #5. Both elements"
type textarea "x"
type textarea "Diagnosed nonoperating wells #1 and #5. Both elements i"
type textarea "x"
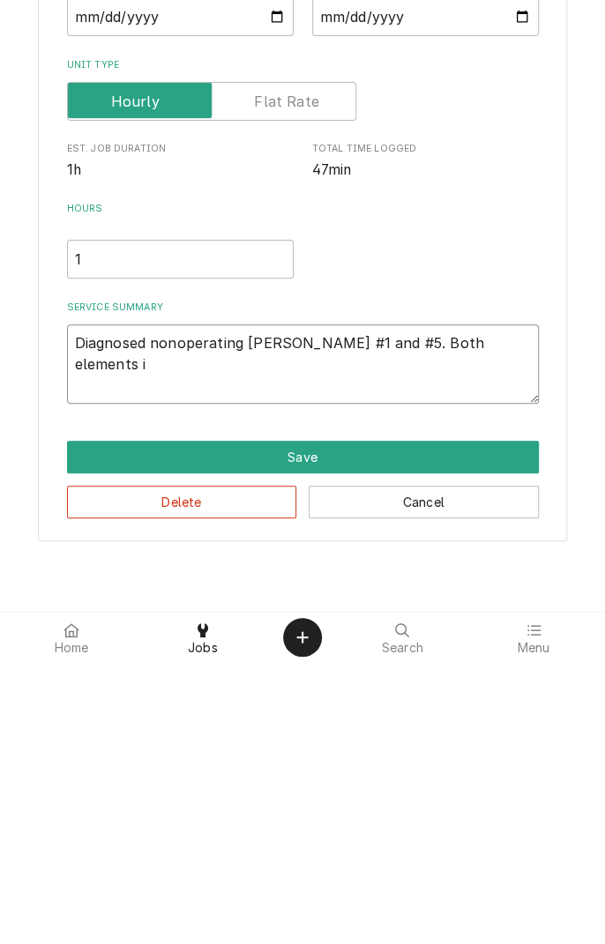
type textarea "Diagnosed nonoperating wells #1 and #5. Both elements in"
type textarea "x"
type textarea "Diagnosed nonoperating wells #1 and #5. Both elements int"
type textarea "x"
type textarea "Diagnosed nonoperating wells #1 and #5. Both elements inta"
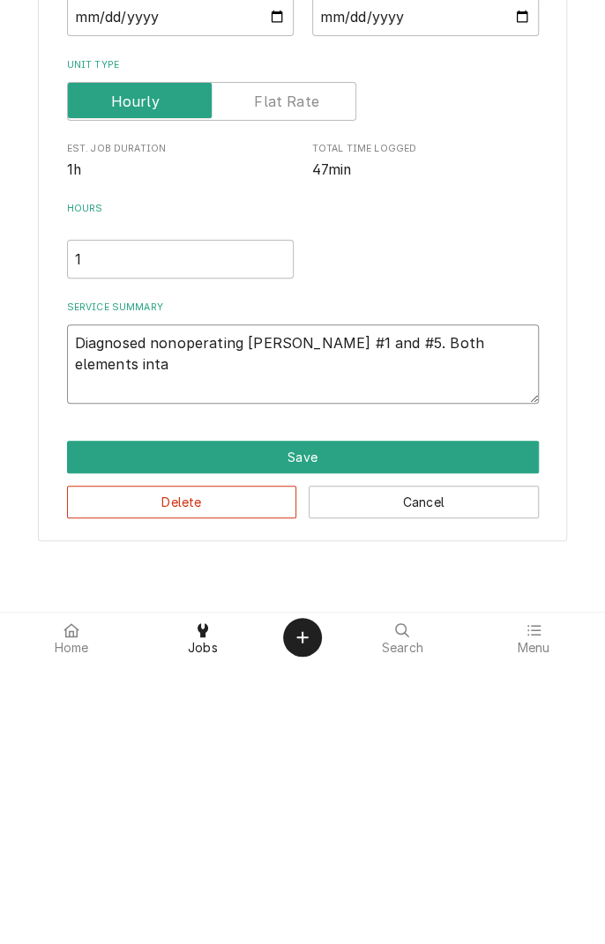
type textarea "x"
type textarea "Diagnosed nonoperating wells #1 and #5. Both elements intac"
type textarea "x"
type textarea "Diagnosed nonoperating wells #1 and #5. Both elements intact"
type textarea "x"
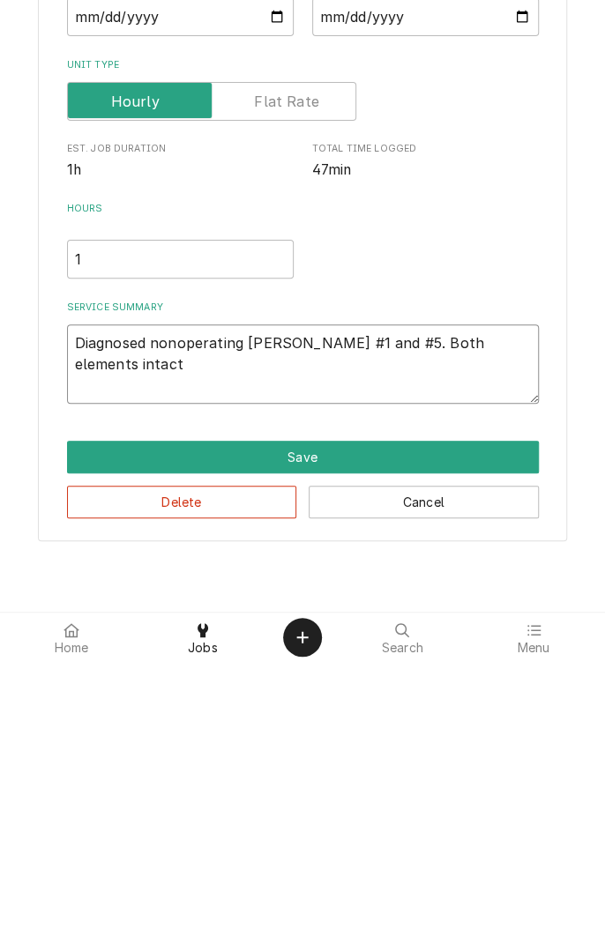
type textarea "Diagnosed nonoperating wells #1 and #5. Both elements intact."
type textarea "x"
type textarea "Diagnosed nonoperating wells #1 and #5. Both elements intact."
type textarea "x"
type textarea "Diagnosed nonoperating wells #1 and #5. Both elements intact. W"
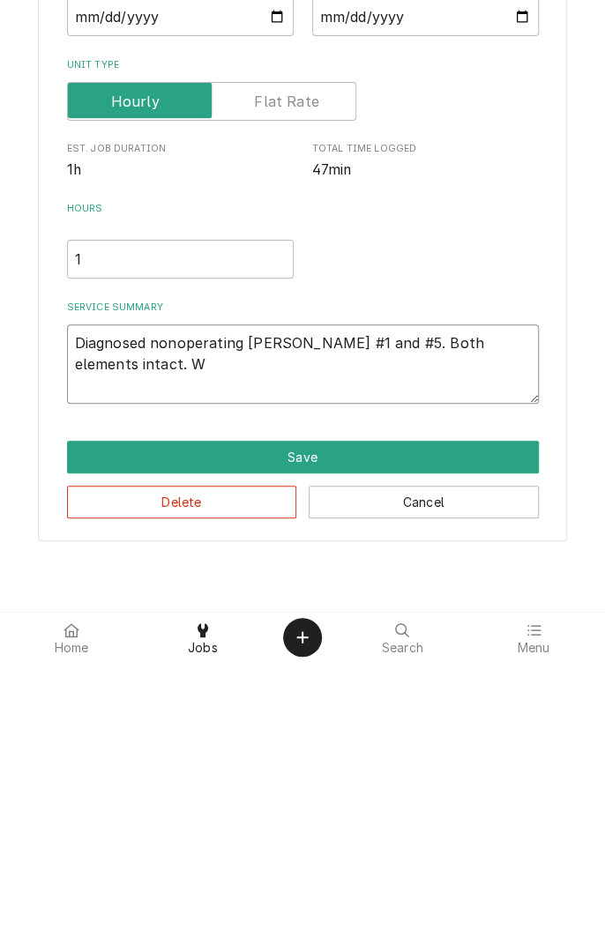
type textarea "x"
type textarea "Diagnosed nonoperating wells #1 and #5. Both elements intact. Wi"
type textarea "x"
type textarea "Diagnosed nonoperating wells #1 and #5. Both elements intact. Wil"
type textarea "x"
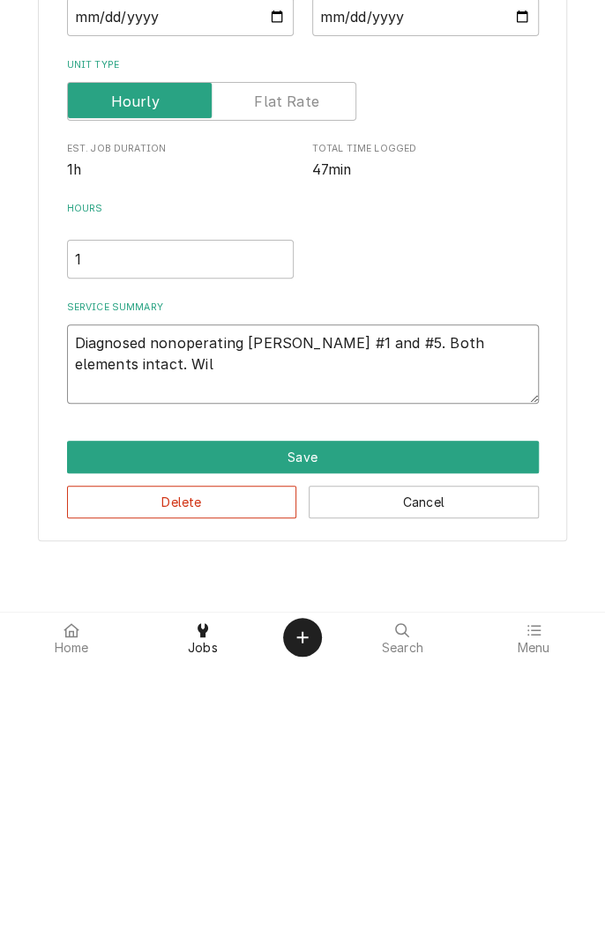
type textarea "Diagnosed nonoperating wells #1 and #5. Both elements intact. Will"
type textarea "x"
type textarea "Diagnosed nonoperating wells #1 and #5. Both elements intact. Will"
type textarea "x"
type textarea "Diagnosed nonoperating wells #1 and #5. Both elements intact. Will r"
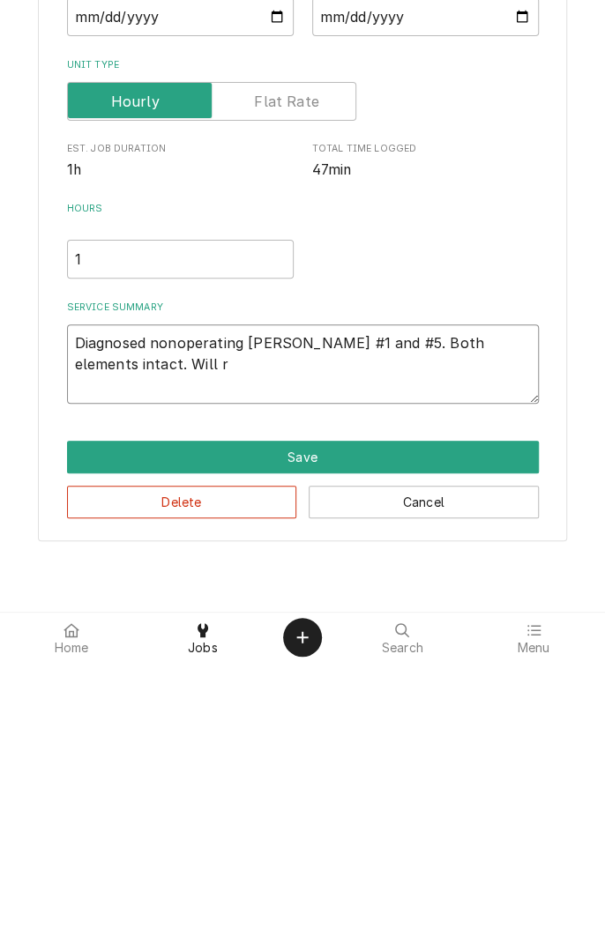
type textarea "x"
type textarea "Diagnosed nonoperating wells #1 and #5. Both elements intact. Will re"
type textarea "x"
type textarea "Diagnosed nonoperating wells #1 and #5. Both elements intact. Will req"
type textarea "x"
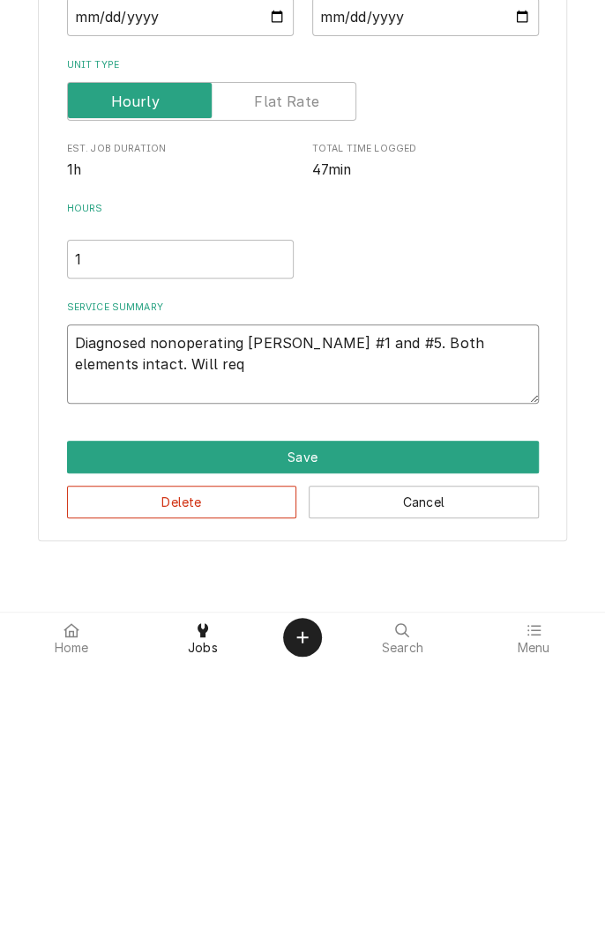
type textarea "Diagnosed nonoperating wells #1 and #5. Both elements intact. Will requ"
type textarea "x"
type textarea "Diagnosed nonoperating wells #1 and #5. Both elements intact. Will requi"
type textarea "x"
type textarea "Diagnosed nonoperating wells #1 and #5. Both elements intact. Will require"
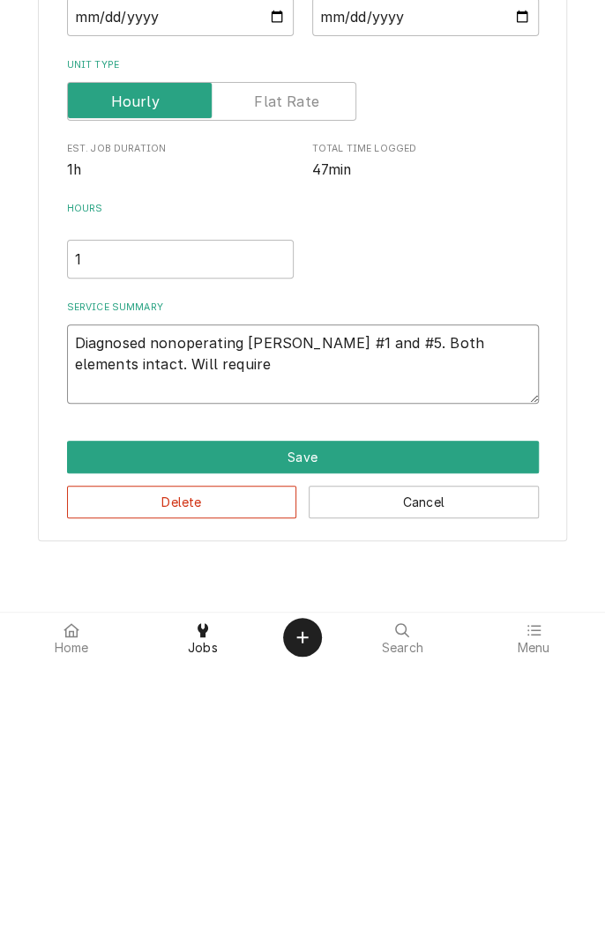
type textarea "x"
type textarea "Diagnosed nonoperating wells #1 and #5. Both elements intact. Will require t"
type textarea "x"
type textarea "Diagnosed nonoperating wells #1 and #5. Both elements intact. Will require tw"
type textarea "x"
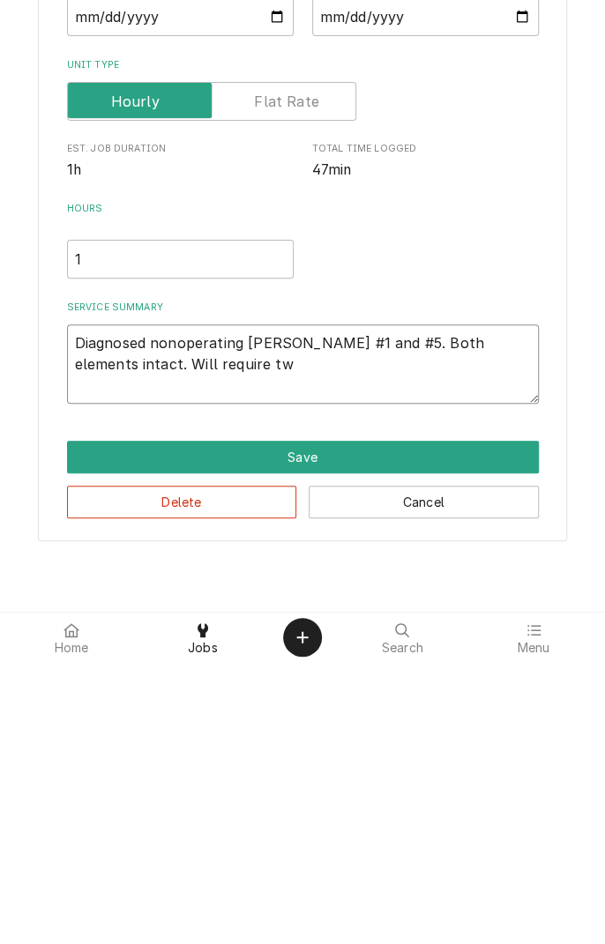
type textarea "Diagnosed nonoperating wells #1 and #5. Both elements intact. Will require two"
type textarea "x"
type textarea "Diagnosed nonoperating wells #1 and #5. Both elements intact. Will require two"
type textarea "x"
type textarea "Diagnosed nonoperating wells #1 and #5. Both elements intact. Will require two t"
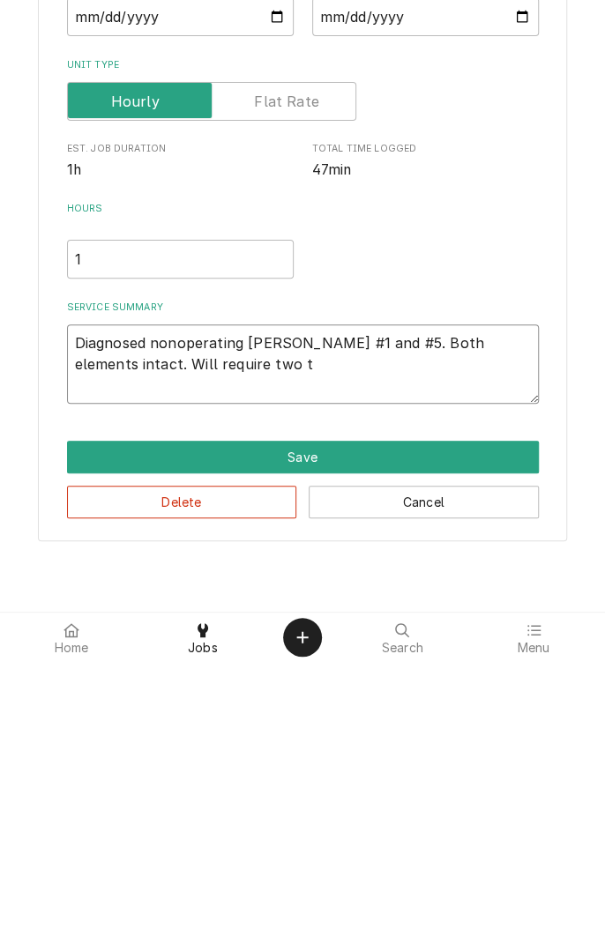
type textarea "x"
type textarea "Diagnosed nonoperating wells #1 and #5. Both elements intact. Will require two …"
type textarea "x"
type textarea "Diagnosed nonoperating wells #1 and #5. Both elements intact. Will require two …"
type textarea "x"
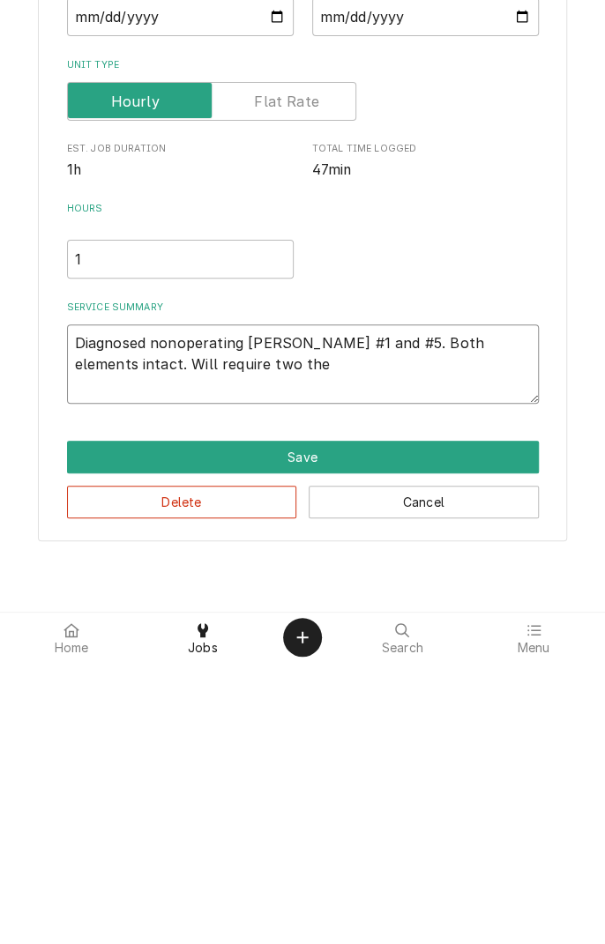
type textarea "Diagnosed nonoperating wells #1 and #5. Both elements intact. Will require two …"
type textarea "x"
type textarea "Diagnosed nonoperating wells #1 and #5. Both elements intact. Will require two …"
type textarea "x"
type textarea "Diagnosed nonoperating wells #1 and #5. Both elements intact. Will require two …"
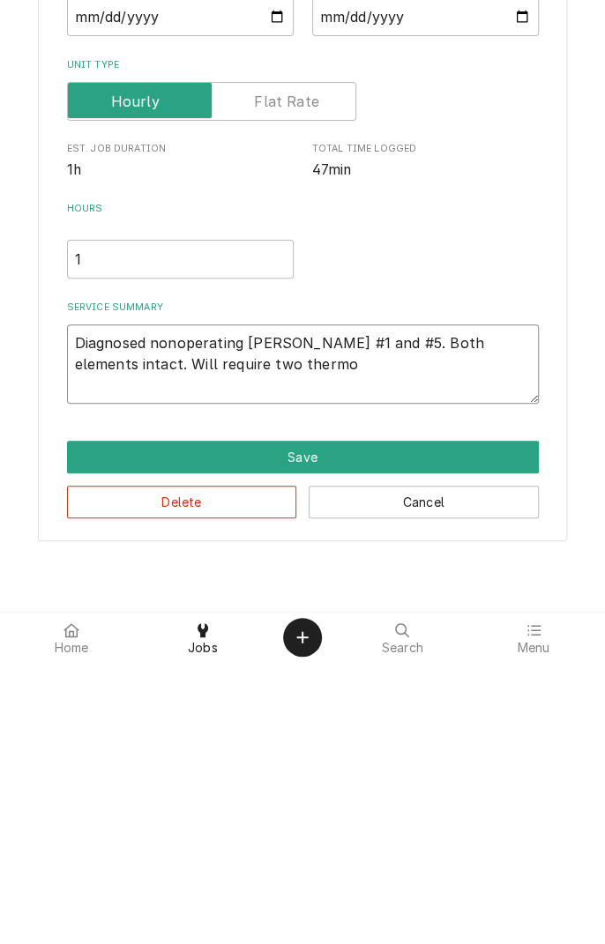
type textarea "x"
type textarea "Diagnosed nonoperating wells #1 and #5. Both elements intact. Will require two …"
type textarea "x"
type textarea "Diagnosed nonoperating wells #1 and #5. Both elements intact. Will require two …"
type textarea "x"
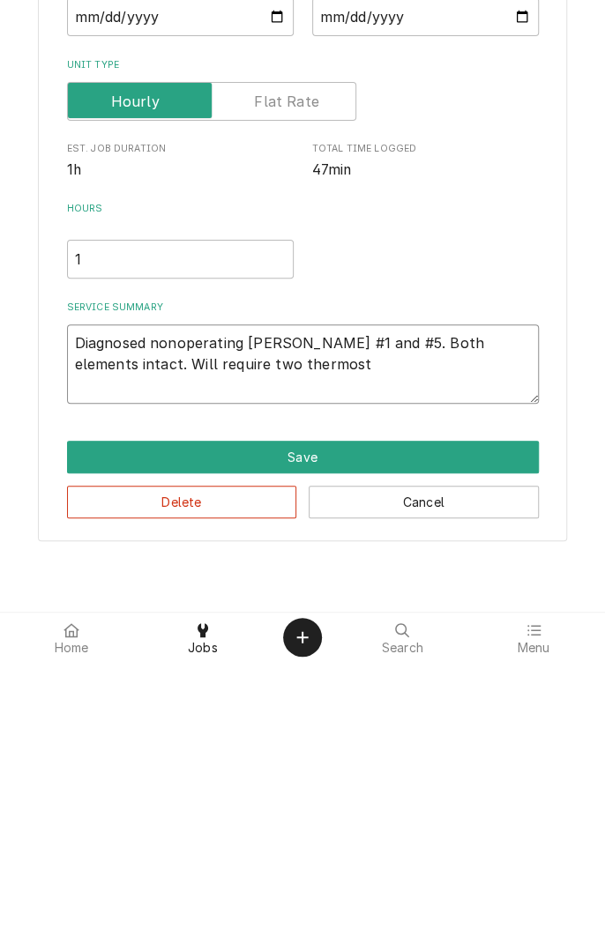
type textarea "Diagnosed nonoperating wells #1 and #5. Both elements intact. Will require two …"
type textarea "x"
type textarea "Diagnosed nonoperating wells #1 and #5. Both elements intact. Will require two …"
type textarea "x"
type textarea "Diagnosed nonoperating wells #1 and #5. Both elements intact. Will require two …"
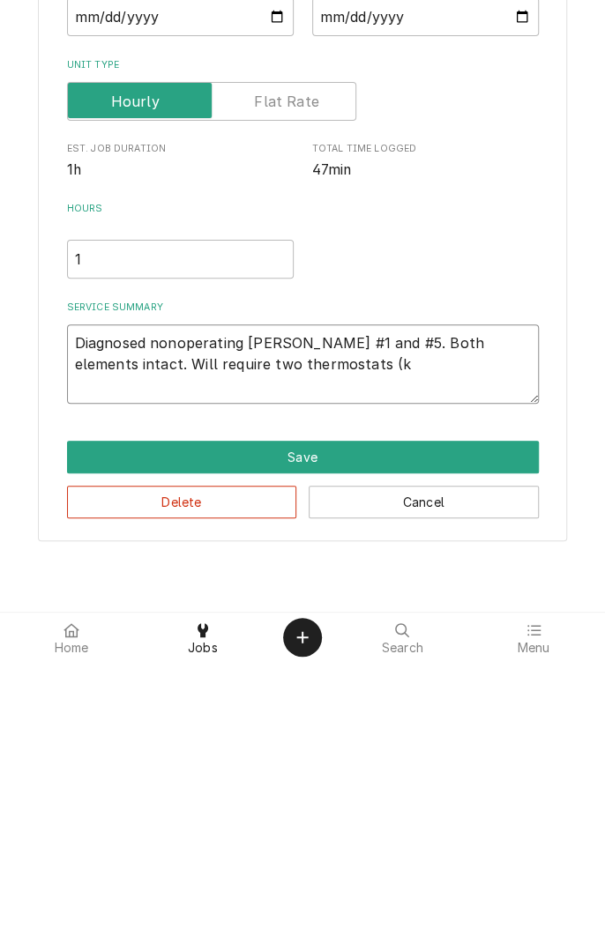
type textarea "x"
type textarea "Diagnosed nonoperating wells #1 and #5. Both elements intact. Will require two …"
type textarea "x"
type textarea "Diagnosed nonoperating wells #1 and #5. Both elements intact. Will require two …"
type textarea "x"
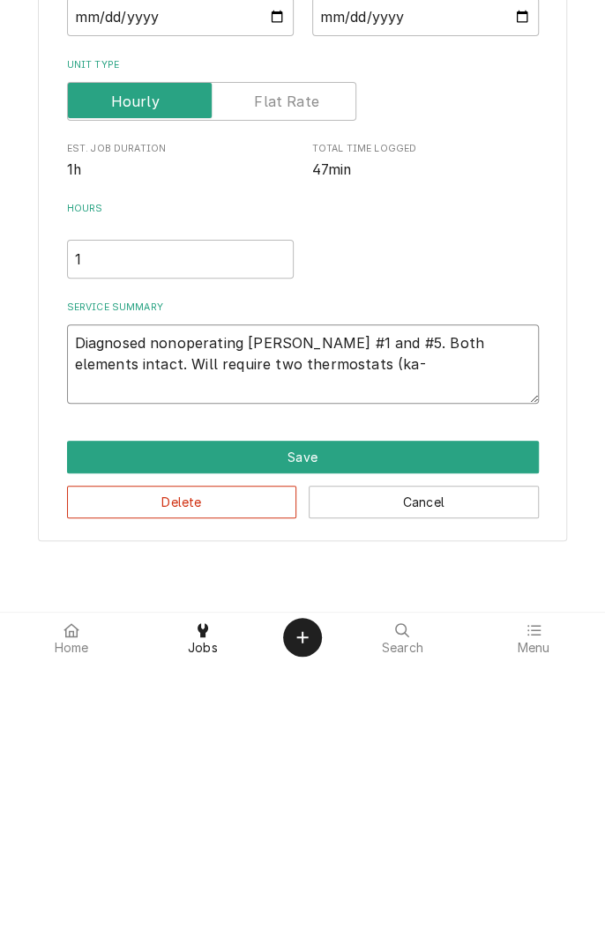
type textarea "Diagnosed nonoperating wells #1 and #5. Both elements intact. Will require two …"
type textarea "x"
type textarea "Diagnosed nonoperating wells #1 and #5. Both elements intact. Will require two …"
type textarea "x"
type textarea "Diagnosed nonoperating wells #1 and #5. Both elements intact. Will require two …"
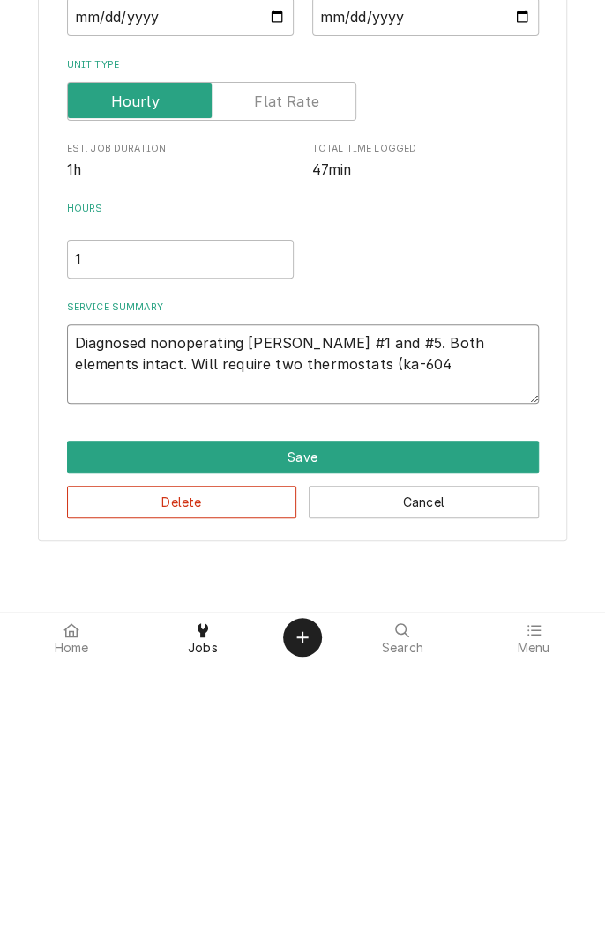
type textarea "x"
type textarea "Diagnosed nonoperating wells #1 and #5. Both elements intact. Will require two …"
type textarea "x"
type textarea "Diagnosed nonoperating wells #1 and #5. Both elements intact. Will require two …"
type textarea "x"
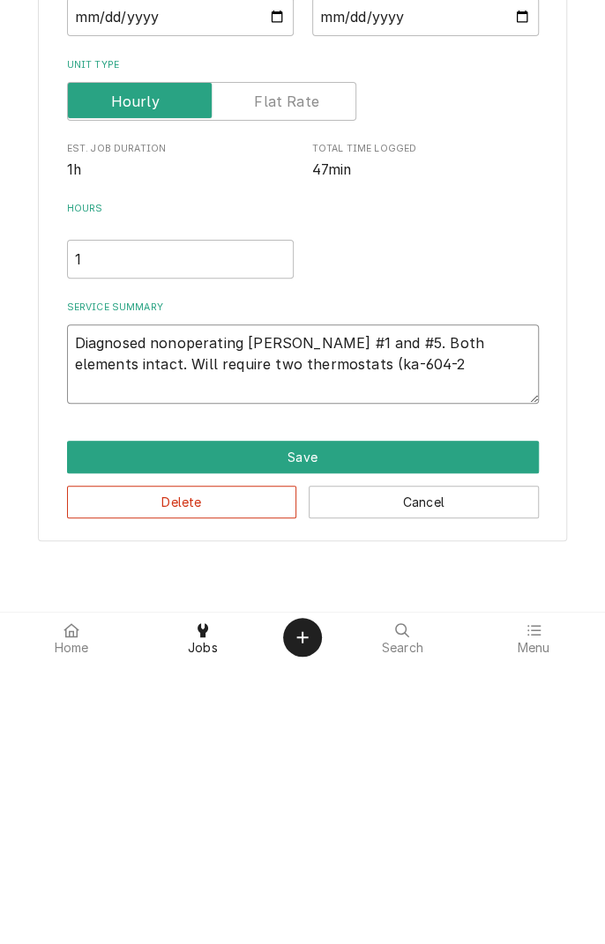
type textarea "Diagnosed nonoperating wells #1 and #5. Both elements intact. Will require two …"
type textarea "x"
type textarea "Diagnosed nonoperating wells #1 and #5. Both elements intact. Will require two …"
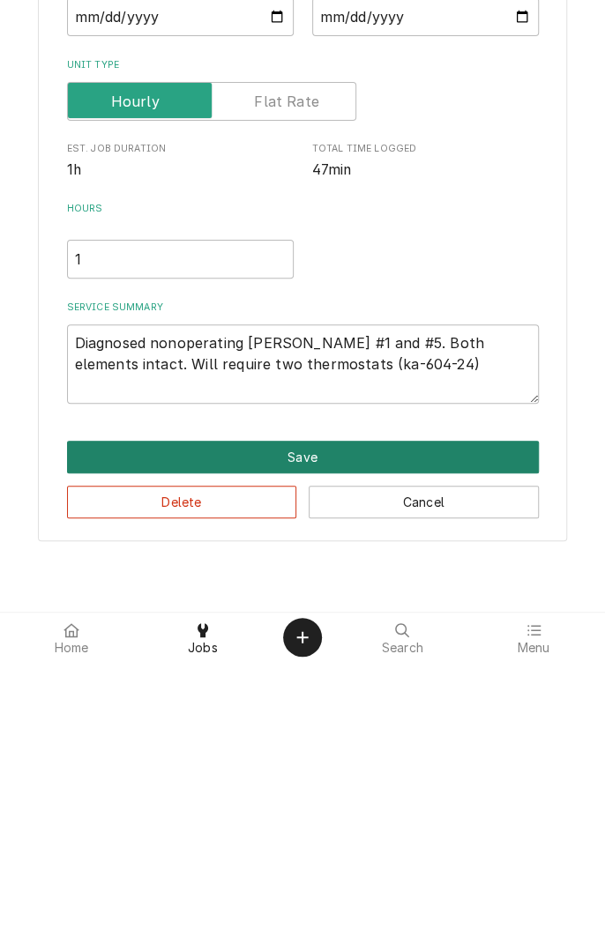
click at [315, 727] on button "Save" at bounding box center [302, 739] width 471 height 33
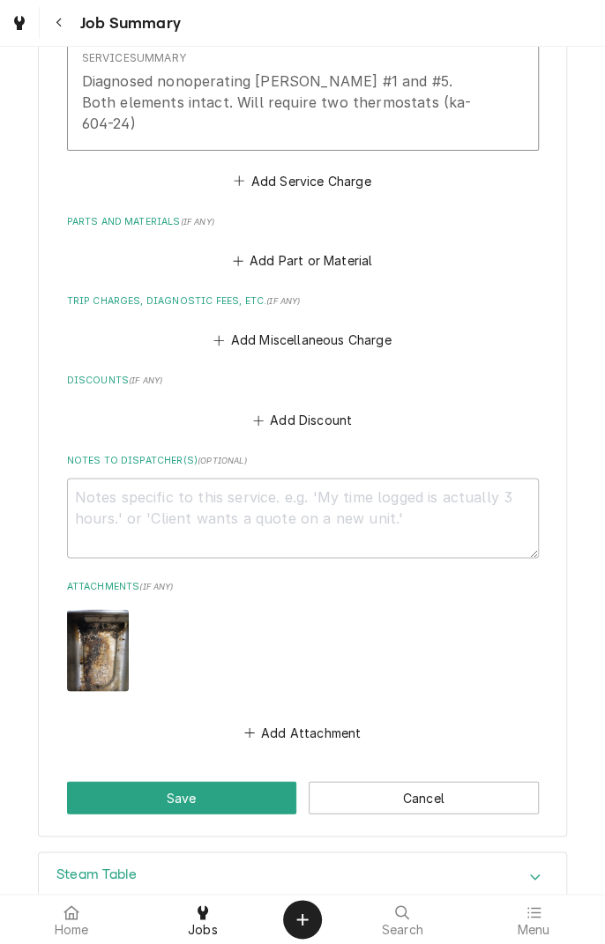
scroll to position [644, 0]
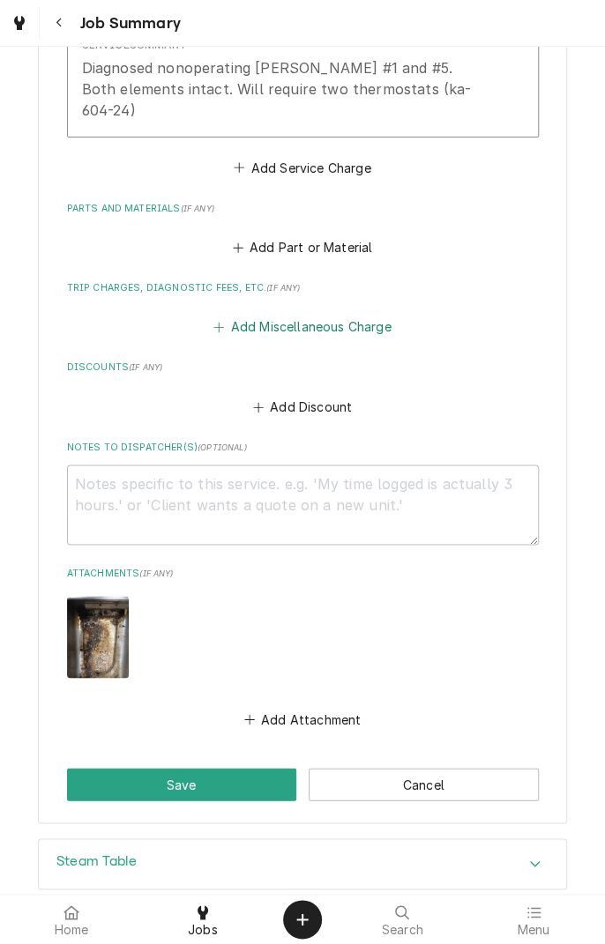
click at [338, 315] on button "Add Miscellaneous Charge" at bounding box center [302, 327] width 183 height 25
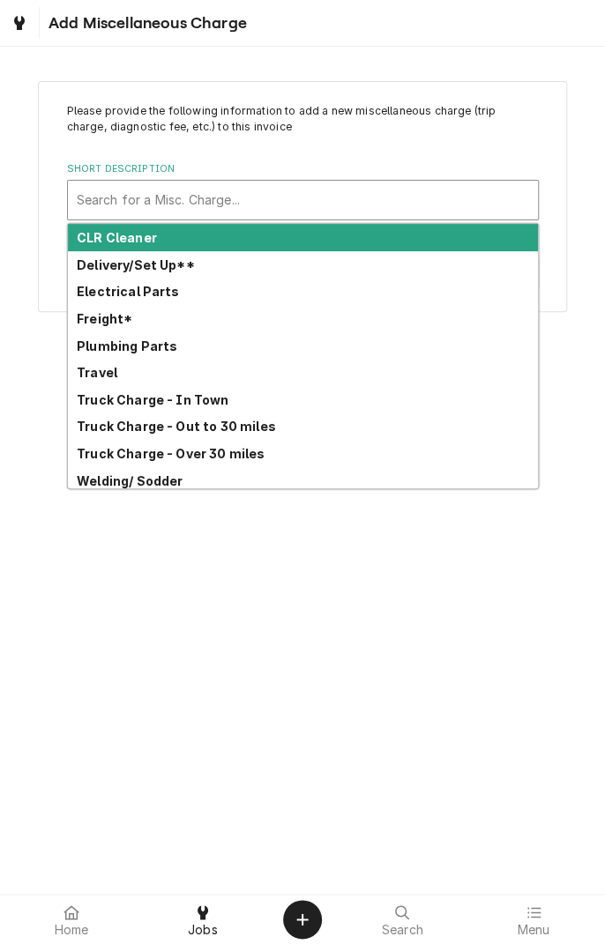
click at [216, 397] on strong "Truck Charge - In Town" at bounding box center [153, 399] width 152 height 15
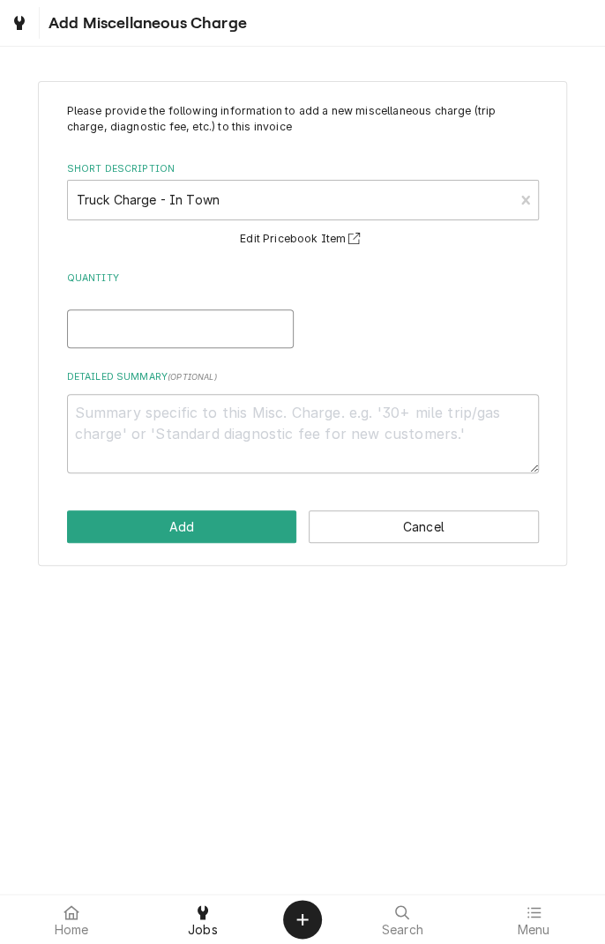
click at [215, 332] on input "Quantity" at bounding box center [180, 328] width 226 height 39
type textarea "x"
type input "1"
type textarea "x"
type input "1"
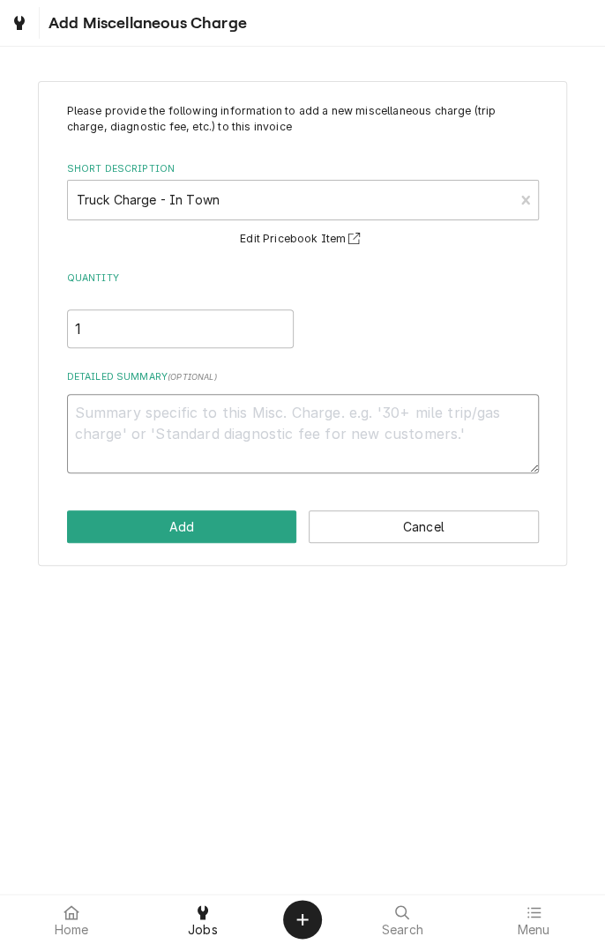
click at [307, 417] on textarea "Detailed Summary ( optional )" at bounding box center [302, 433] width 471 height 79
type textarea "x"
type textarea "8"
type textarea "x"
type textarea "8/"
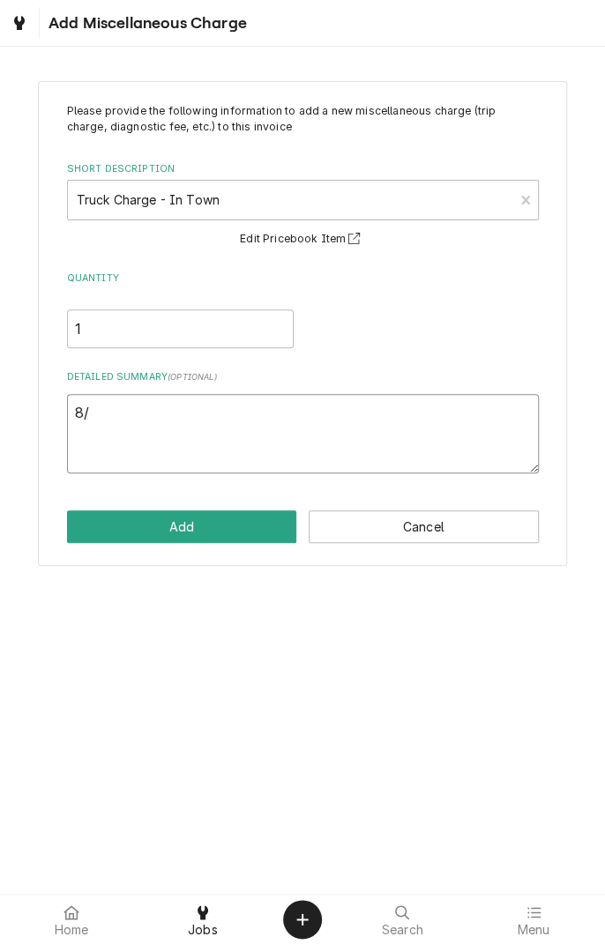
type textarea "x"
type textarea "8/2"
type textarea "x"
type textarea "8/26"
type textarea "x"
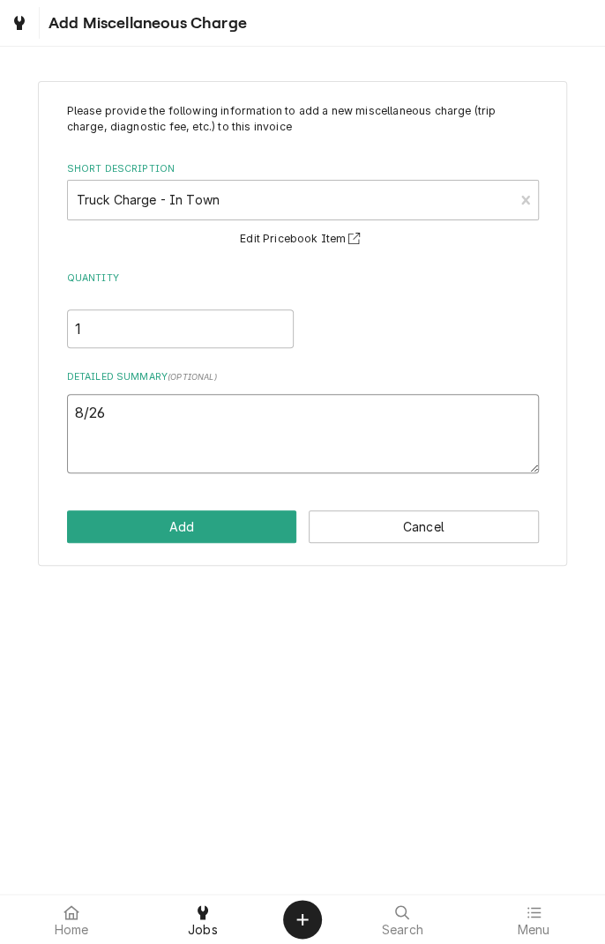
type textarea "8/26/"
type textarea "x"
type textarea "8/26/2"
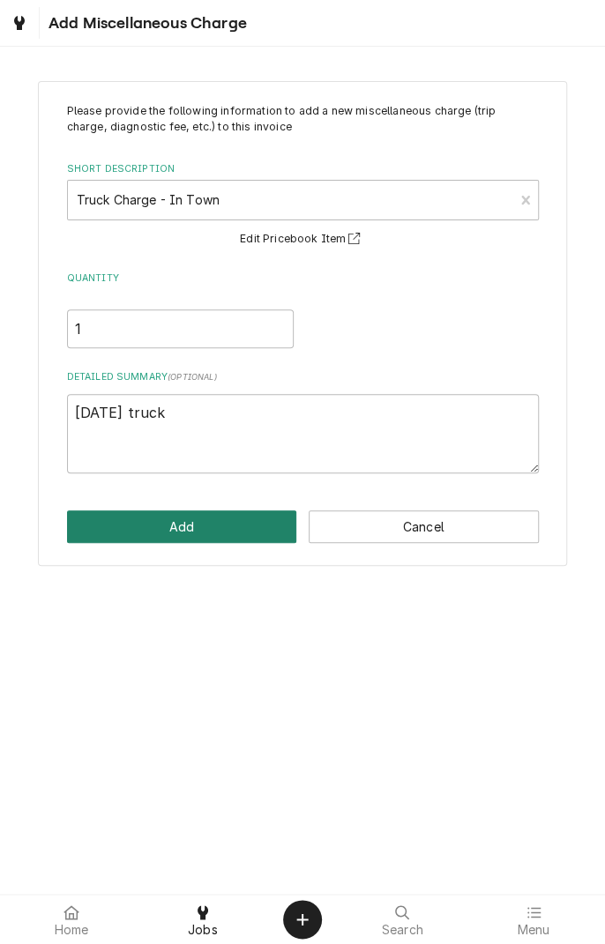
click at [198, 536] on button "Add" at bounding box center [182, 526] width 230 height 33
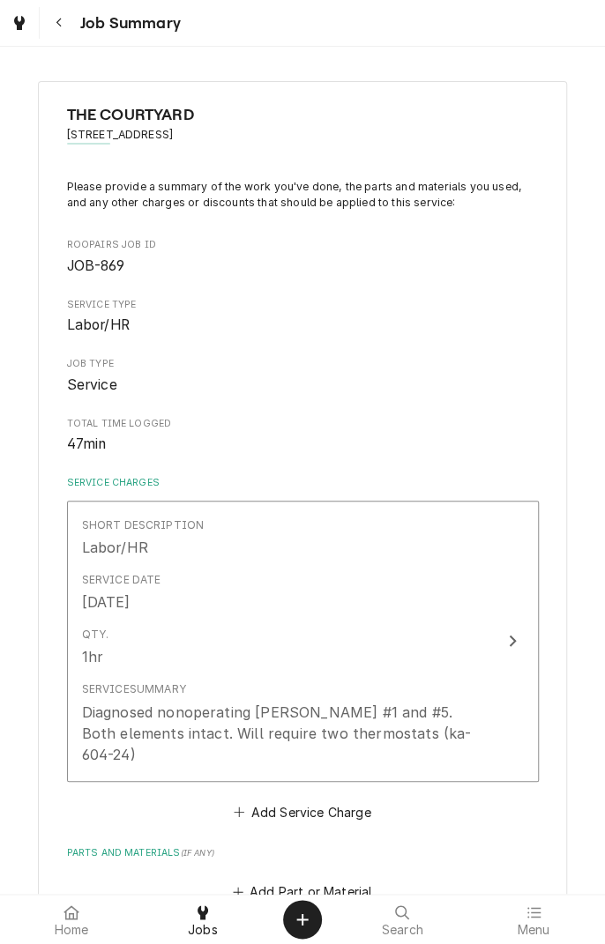
scroll to position [644, 0]
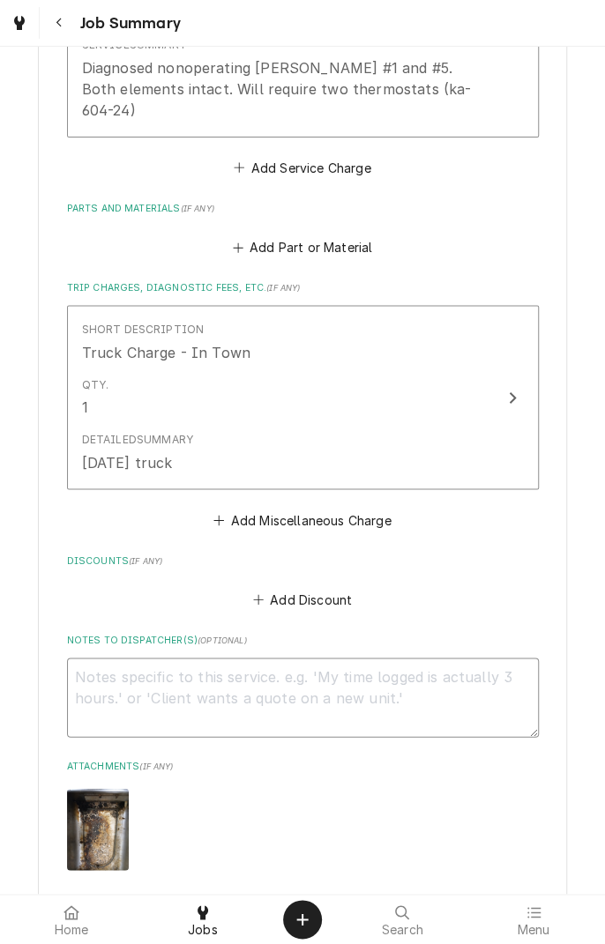
click at [423, 657] on textarea "Notes to Dispatcher(s) ( optional )" at bounding box center [302, 696] width 471 height 79
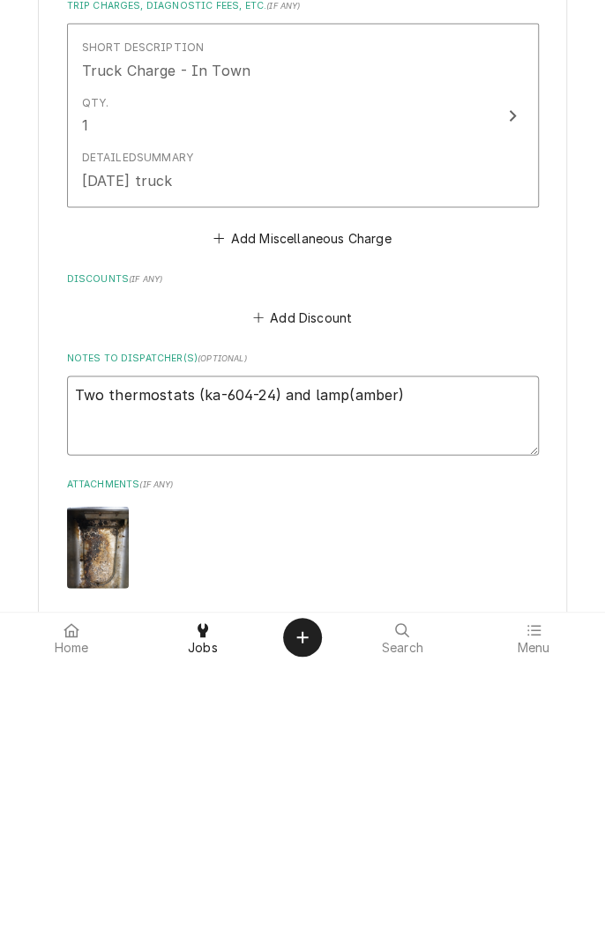
click at [337, 657] on textarea "Two thermostats (ka-604-24) and lamp(amber)" at bounding box center [302, 696] width 471 height 79
click at [345, 657] on textarea "Two thermostats (ka-604-24) and lamp(amber)" at bounding box center [302, 696] width 471 height 79
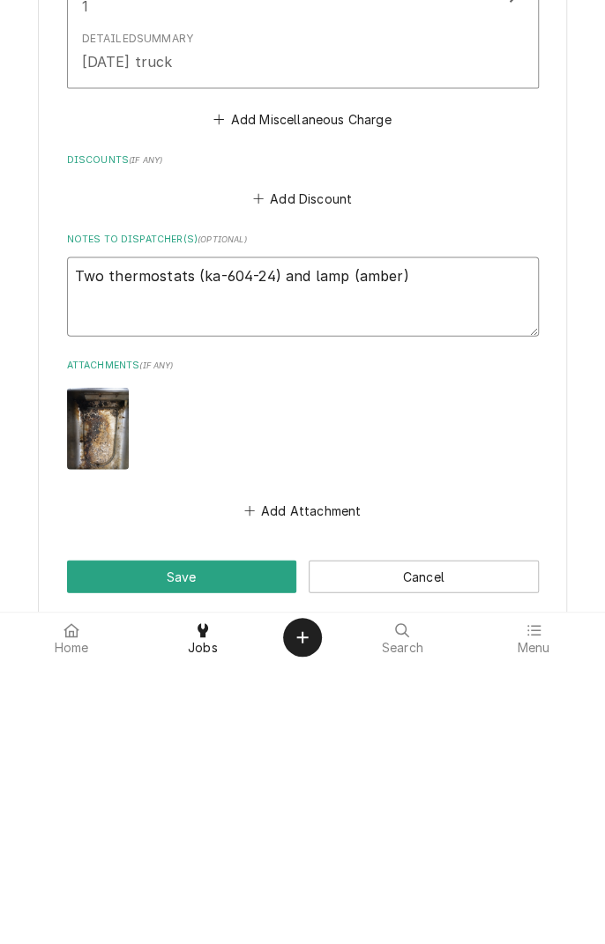
scroll to position [924, 0]
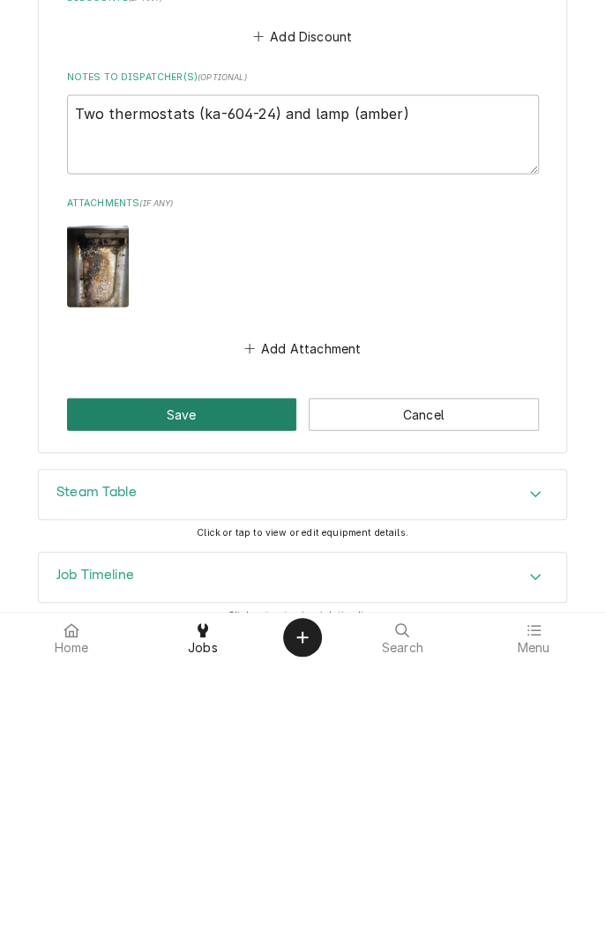
click at [215, 683] on button "Save" at bounding box center [182, 696] width 230 height 33
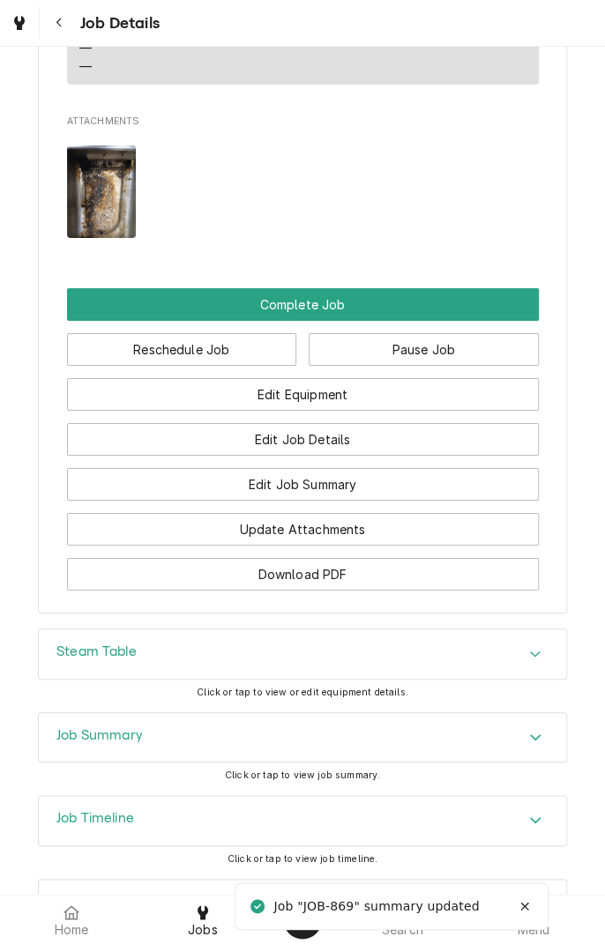
scroll to position [1896, 0]
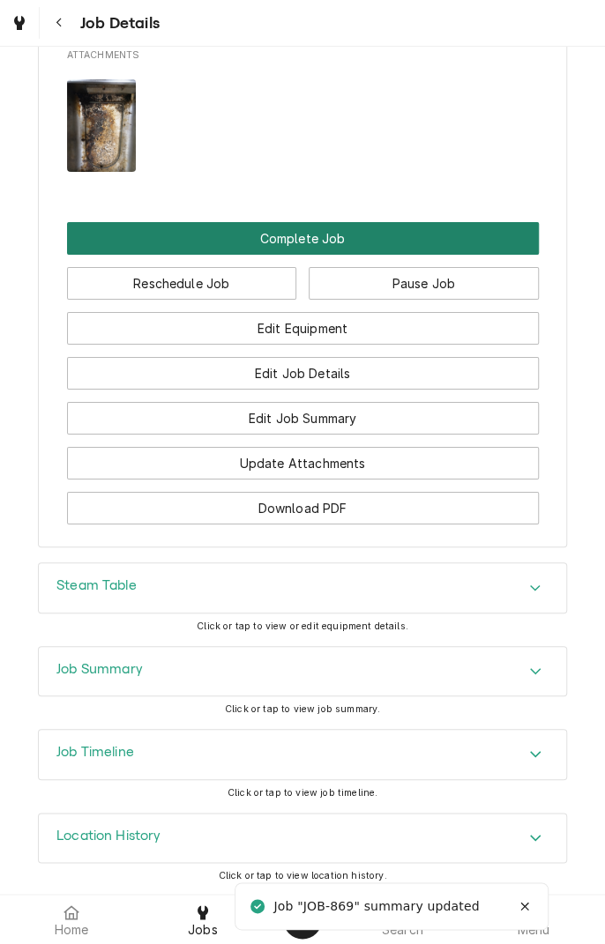
click at [316, 238] on button "Complete Job" at bounding box center [302, 238] width 471 height 33
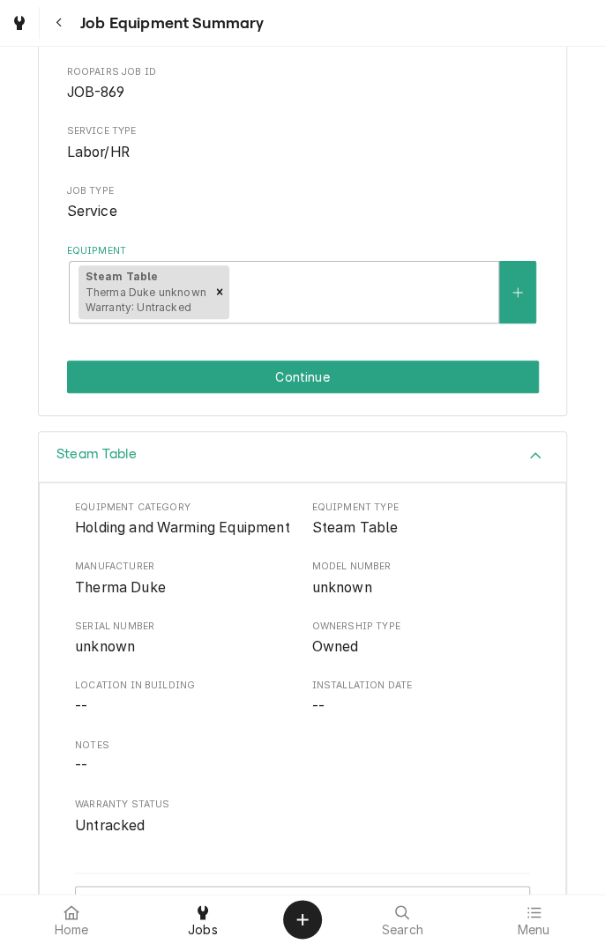
scroll to position [159, 0]
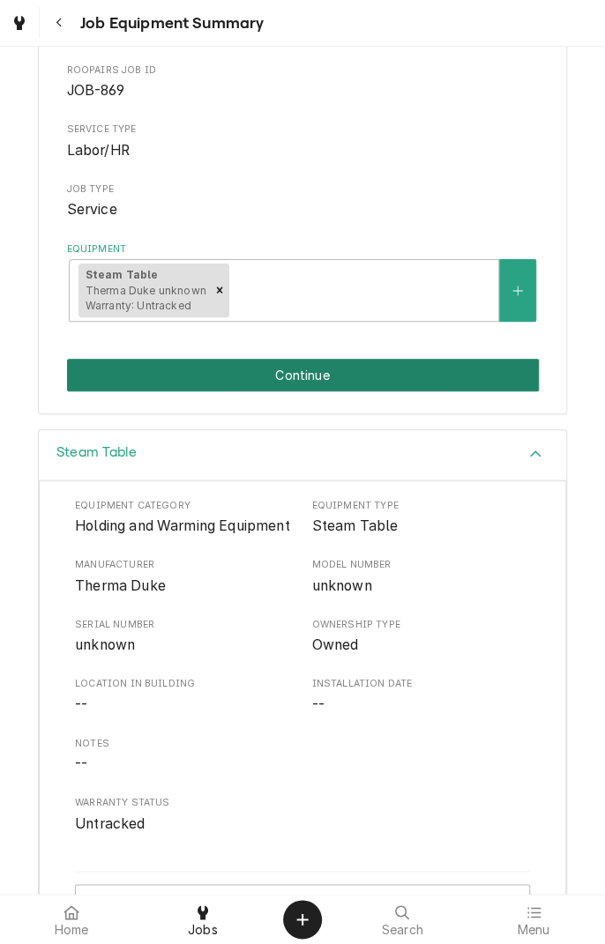
click at [365, 384] on button "Continue" at bounding box center [302, 375] width 471 height 33
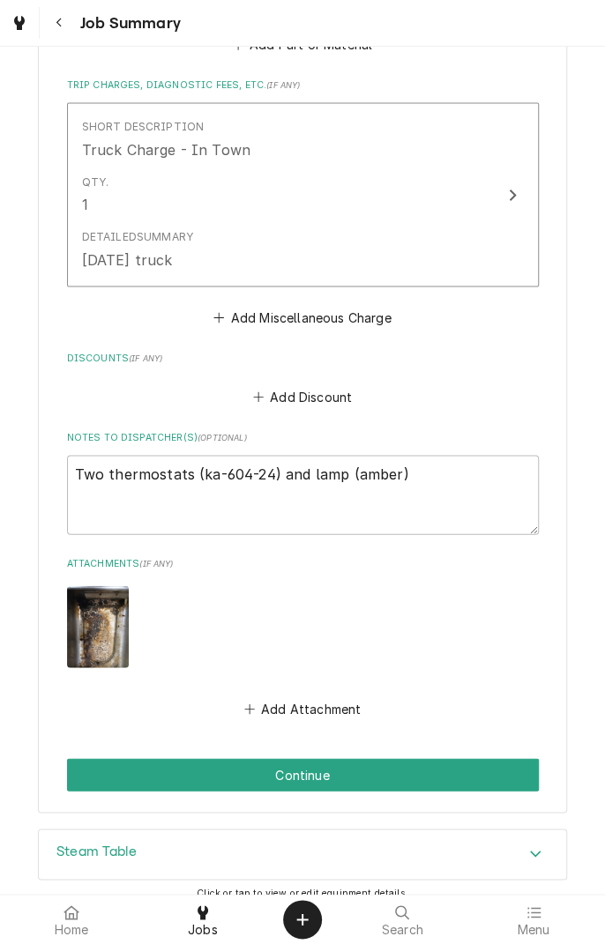
scroll to position [924, 0]
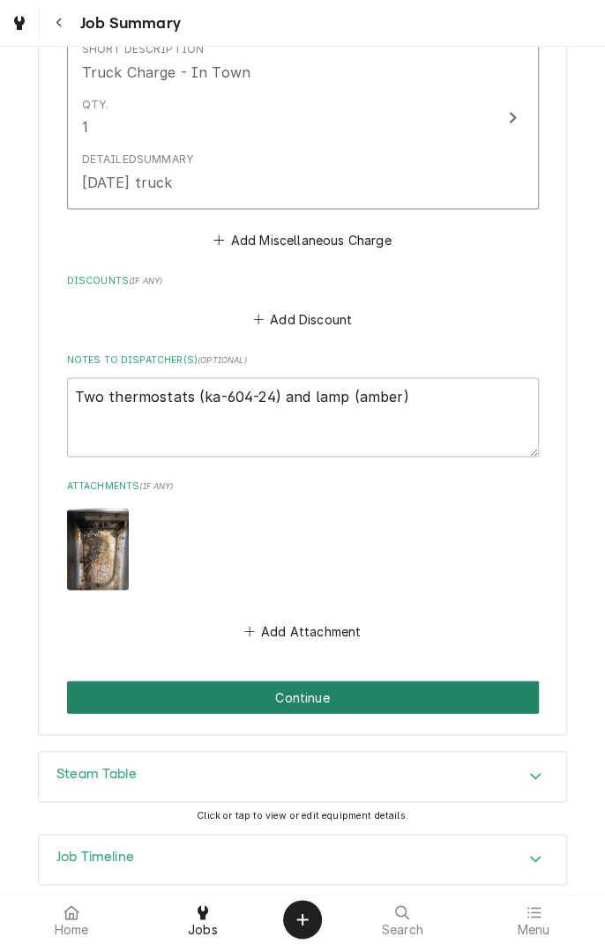
click at [382, 680] on button "Continue" at bounding box center [302, 696] width 471 height 33
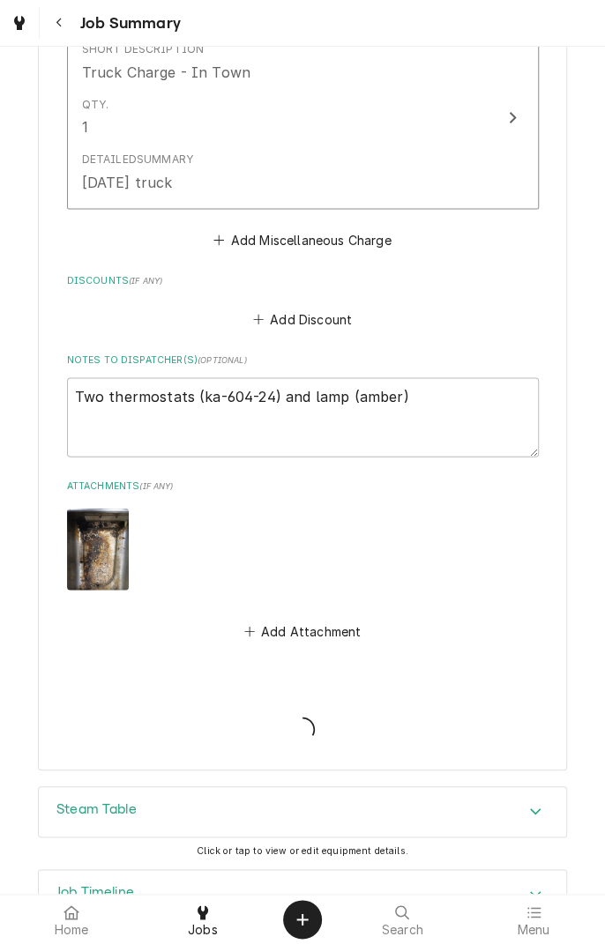
type textarea "x"
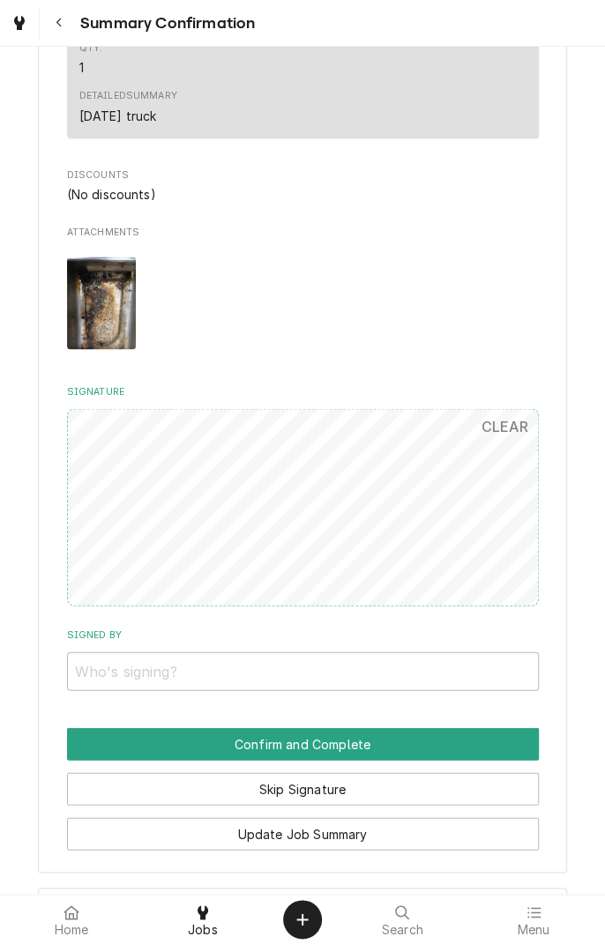
scroll to position [848, 0]
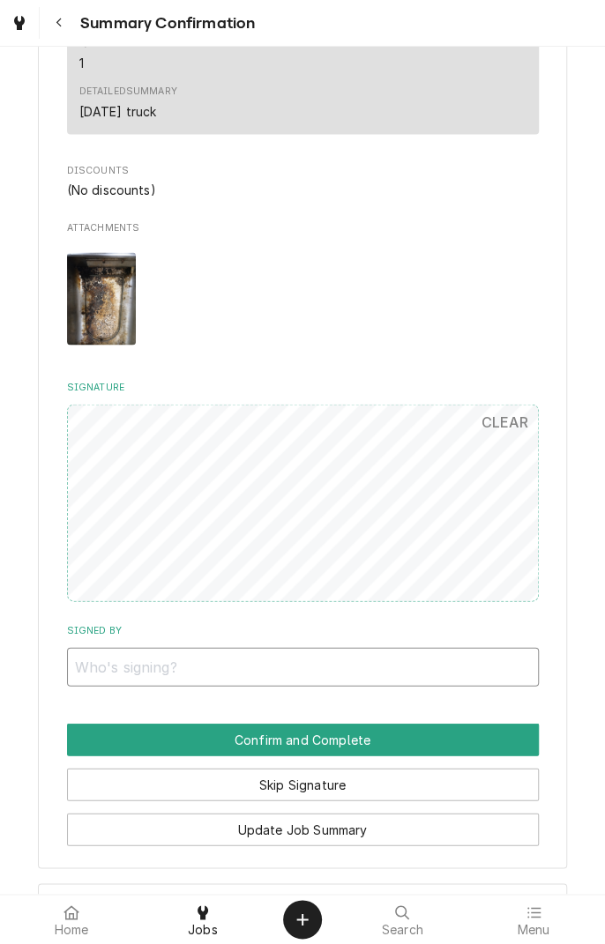
click at [223, 666] on input "Signed By" at bounding box center [302, 666] width 471 height 39
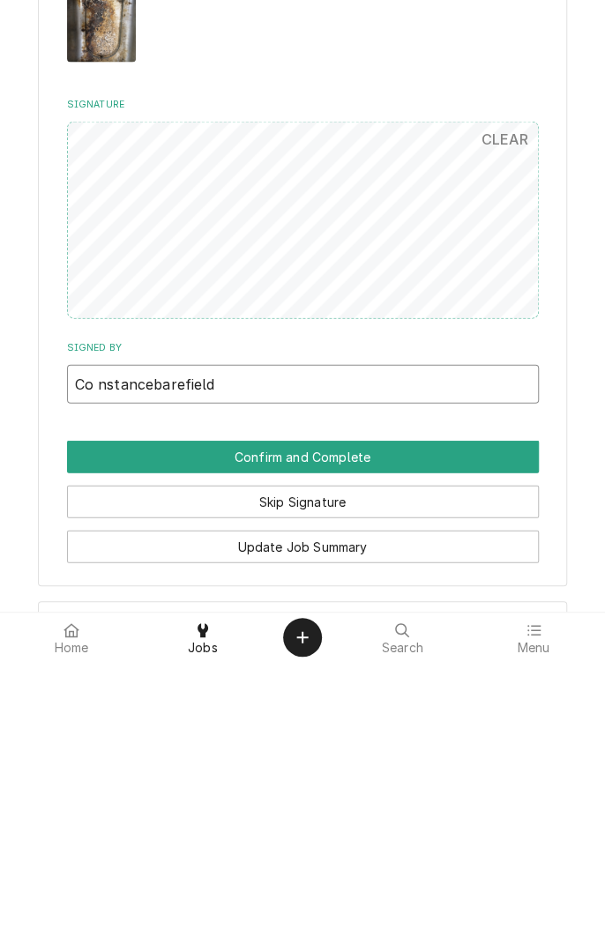
type input "Co nstancebarefield"
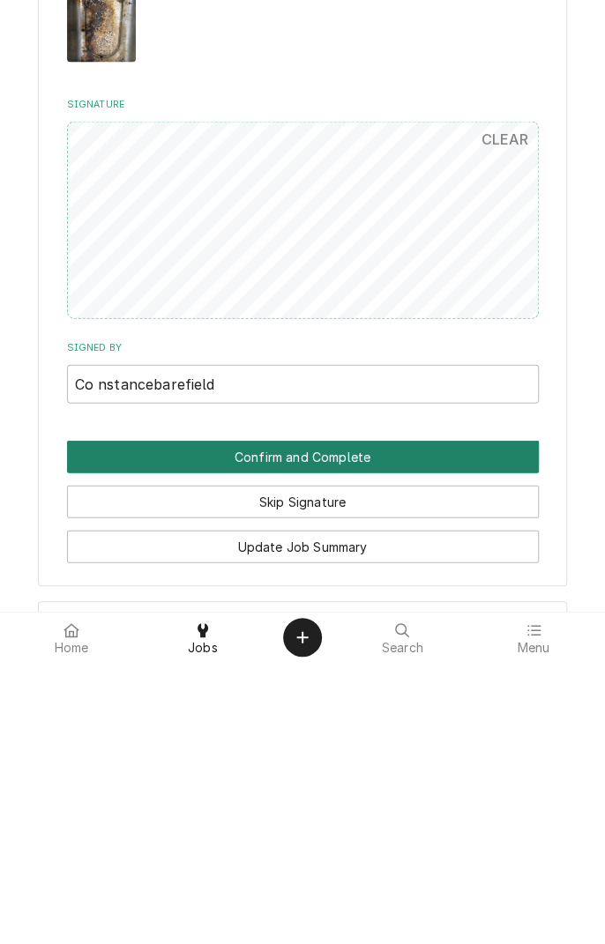
click at [319, 744] on button "Confirm and Complete" at bounding box center [302, 739] width 471 height 33
